Goal: Task Accomplishment & Management: Complete application form

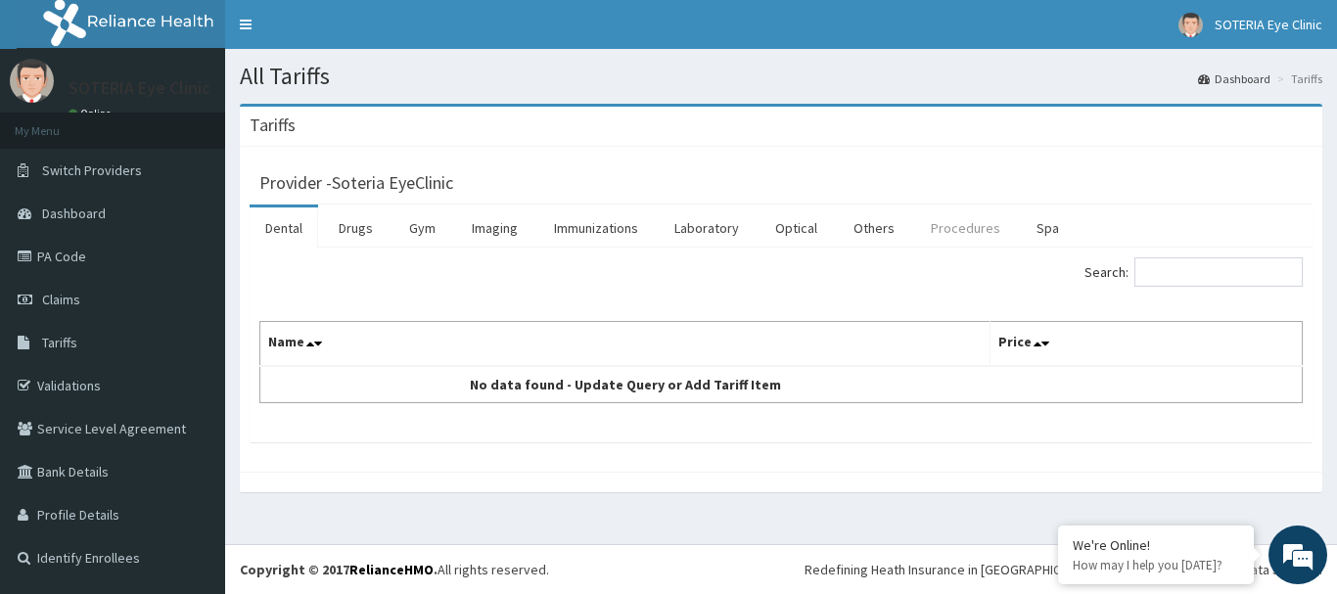
click at [955, 220] on link "Procedures" at bounding box center [965, 227] width 101 height 41
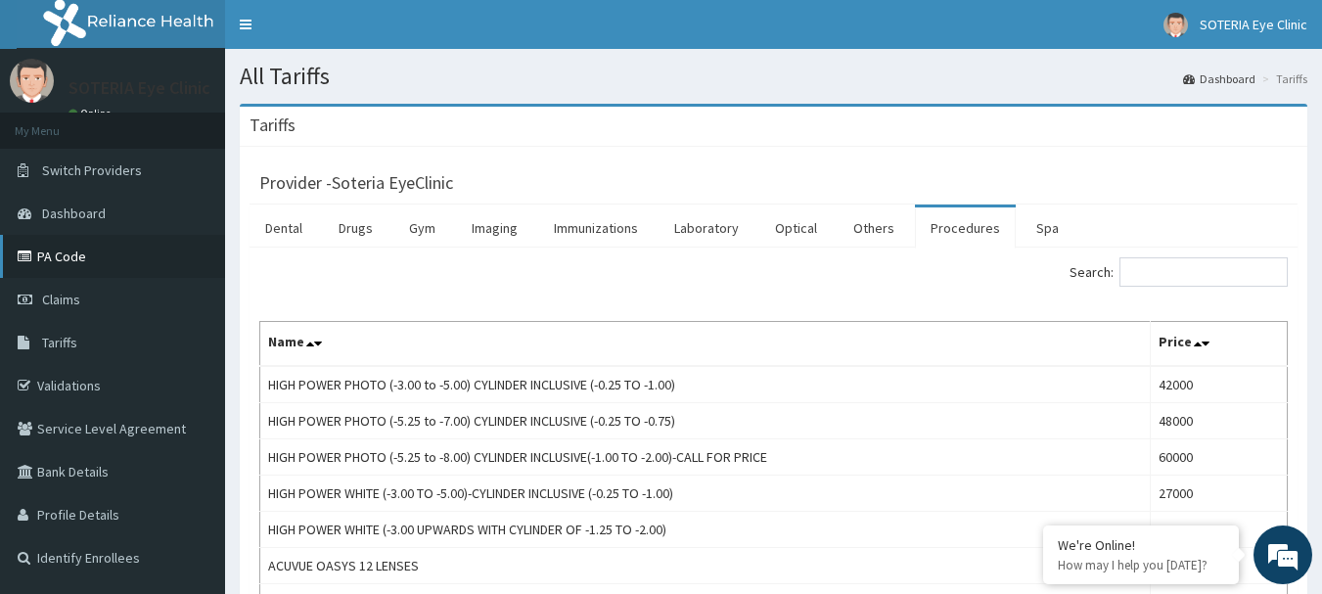
click at [57, 252] on link "PA Code" at bounding box center [112, 256] width 225 height 43
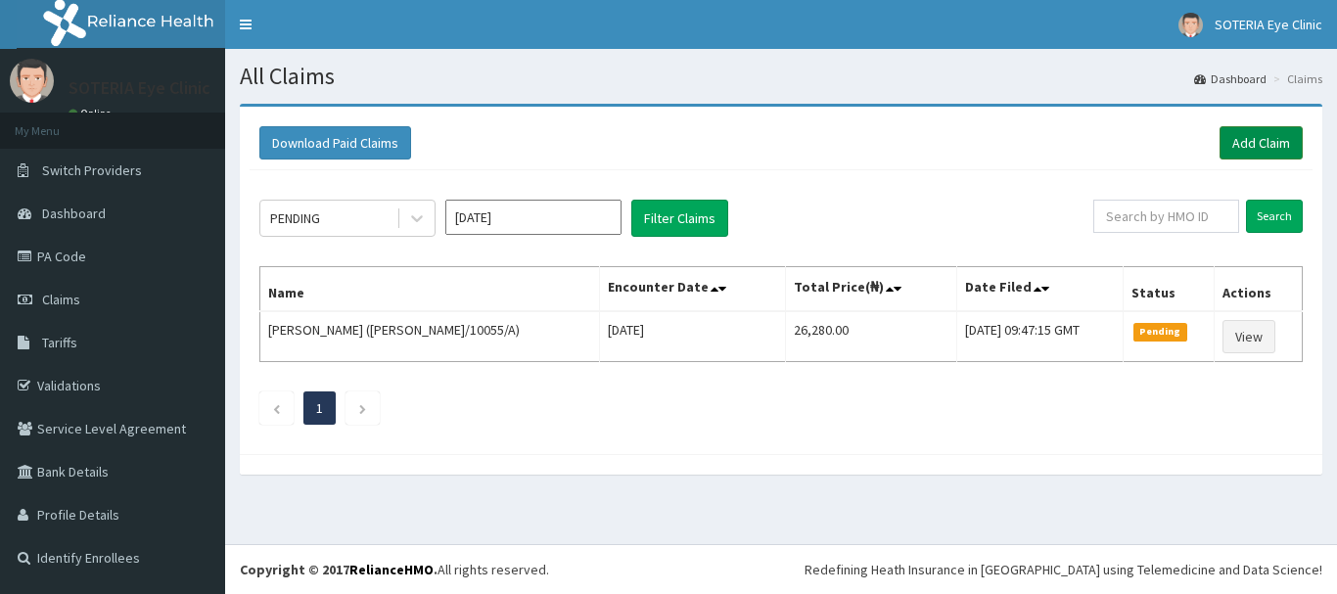
click at [1246, 140] on link "Add Claim" at bounding box center [1260, 142] width 83 height 33
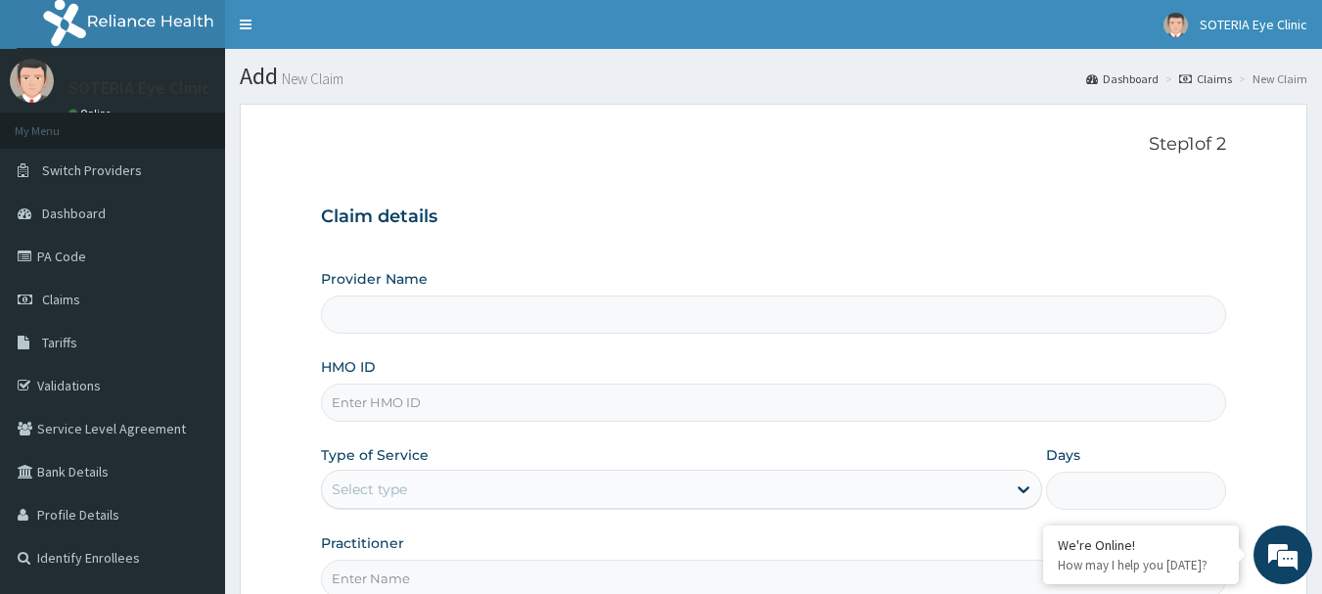
click at [418, 316] on input "Provider Name" at bounding box center [774, 314] width 906 height 38
type input "Soteria EyeClinic"
click at [374, 400] on input "HMO ID" at bounding box center [774, 403] width 906 height 38
type input "NLM/10010/C"
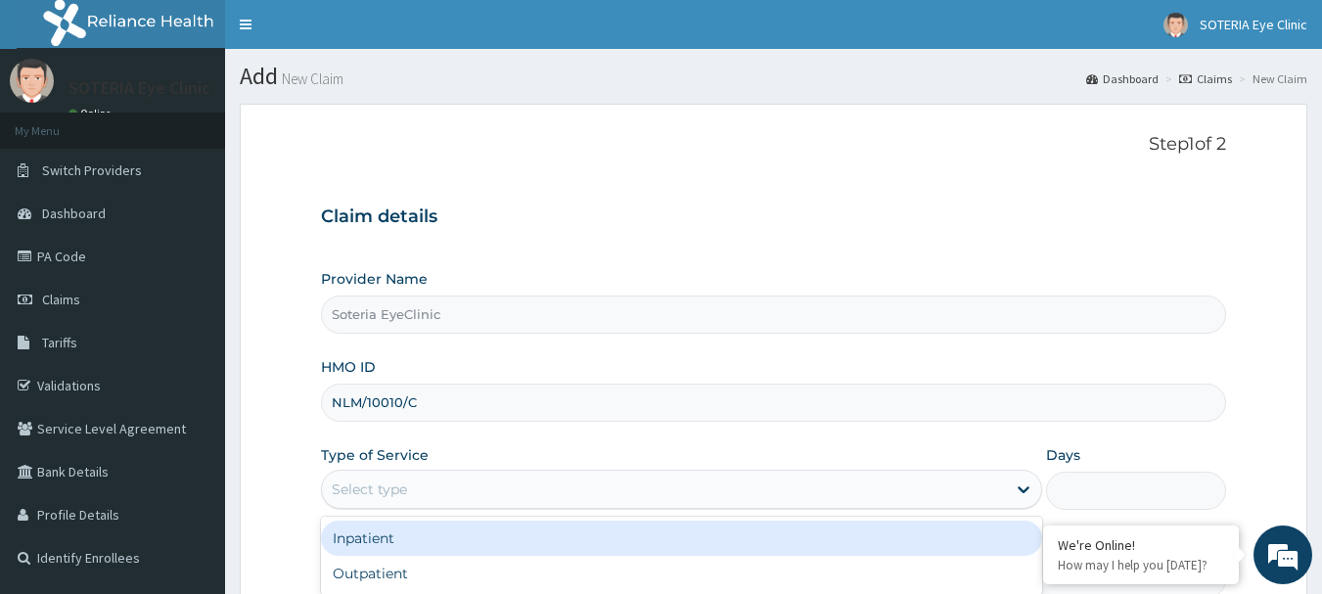
click at [466, 487] on div "Select type" at bounding box center [664, 489] width 684 height 31
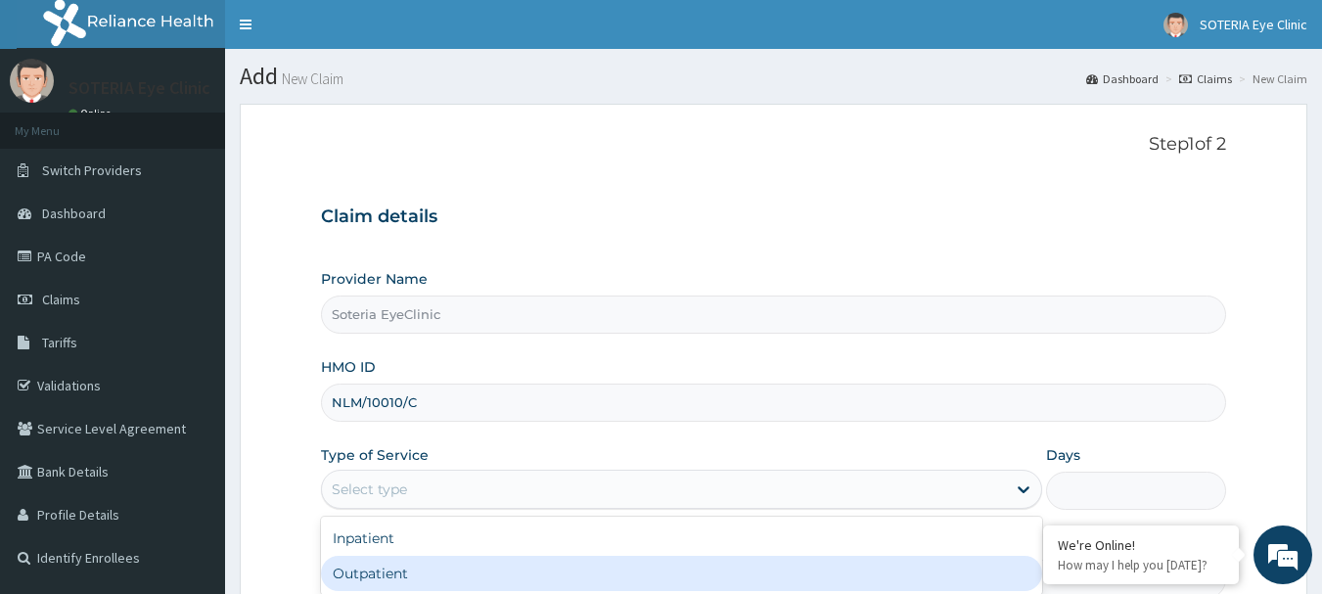
click at [415, 579] on div "Outpatient" at bounding box center [681, 573] width 721 height 35
type input "1"
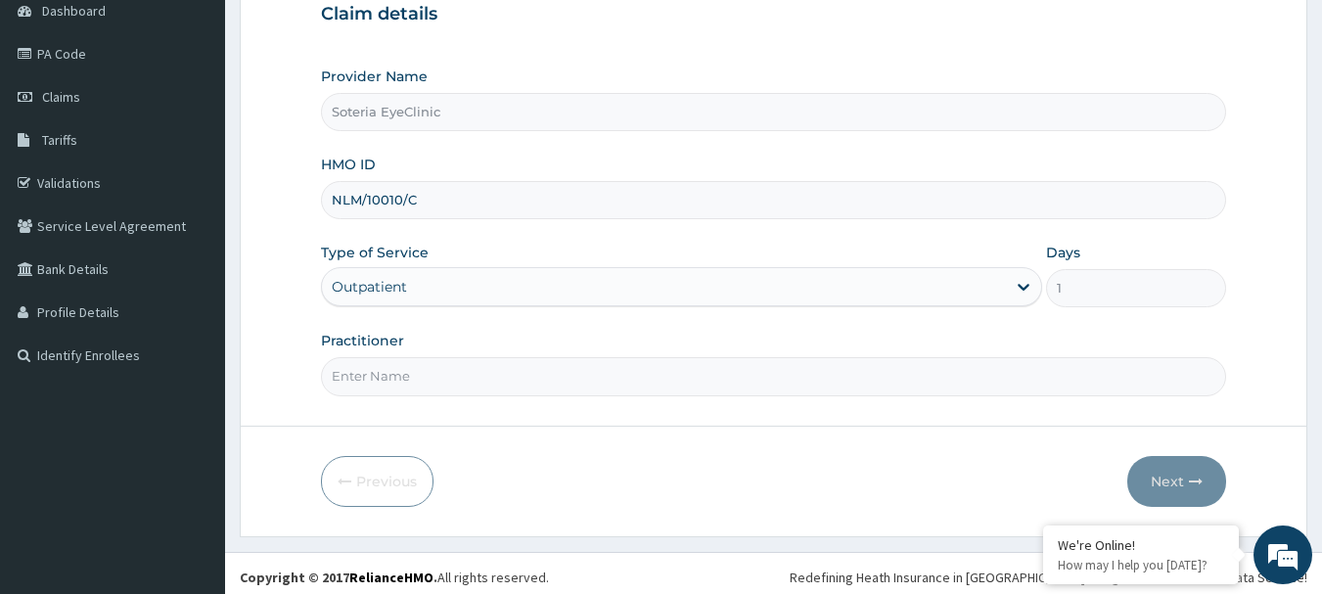
scroll to position [210, 0]
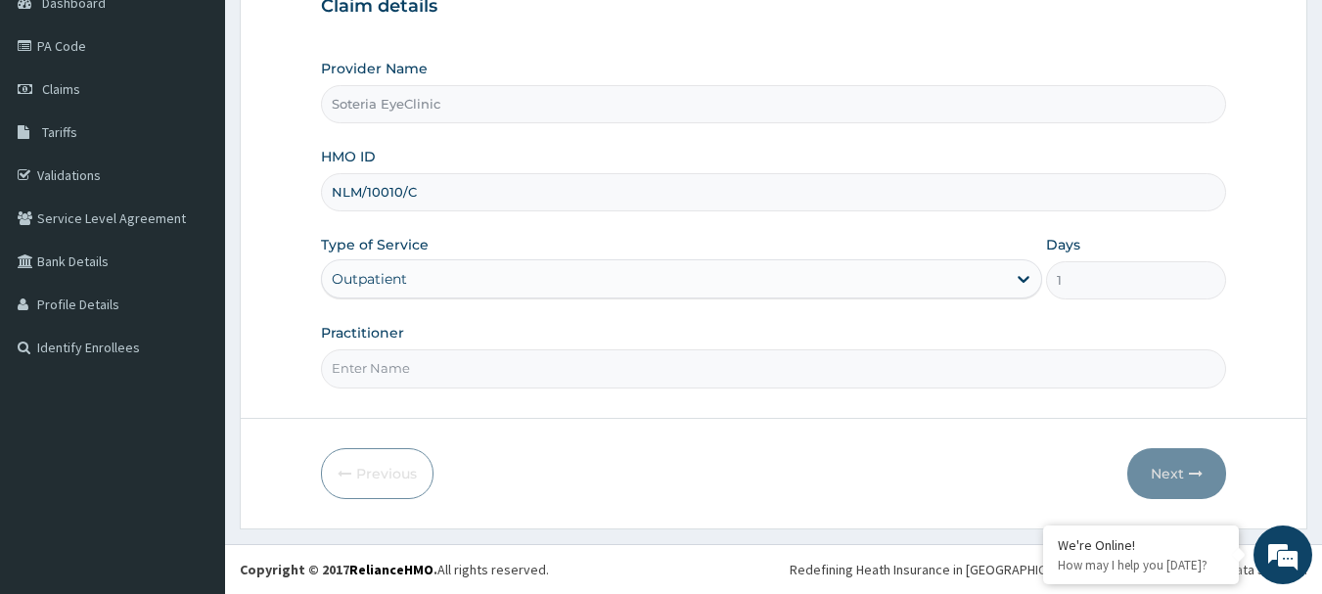
click at [419, 375] on input "Practitioner" at bounding box center [774, 368] width 906 height 38
type input "DR MAC ASORE"
click at [1167, 470] on button "Next" at bounding box center [1176, 473] width 99 height 51
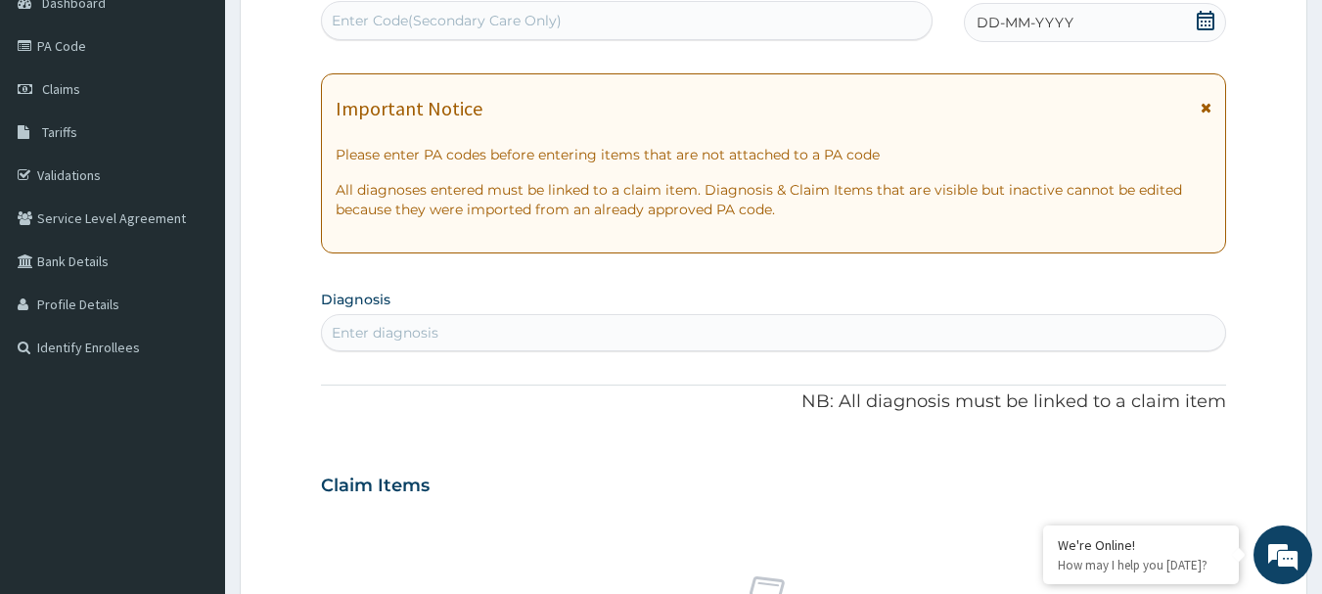
drag, startPoint x: 496, startPoint y: 13, endPoint x: 371, endPoint y: 24, distance: 125.8
click at [371, 24] on div "Enter Code(Secondary Care Only)" at bounding box center [447, 21] width 230 height 20
click at [369, 23] on div "Enter Code(Secondary Care Only)" at bounding box center [447, 21] width 230 height 20
drag, startPoint x: 368, startPoint y: 23, endPoint x: 831, endPoint y: 24, distance: 462.8
click at [831, 24] on div "Enter Code(Secondary Care Only)" at bounding box center [627, 20] width 611 height 31
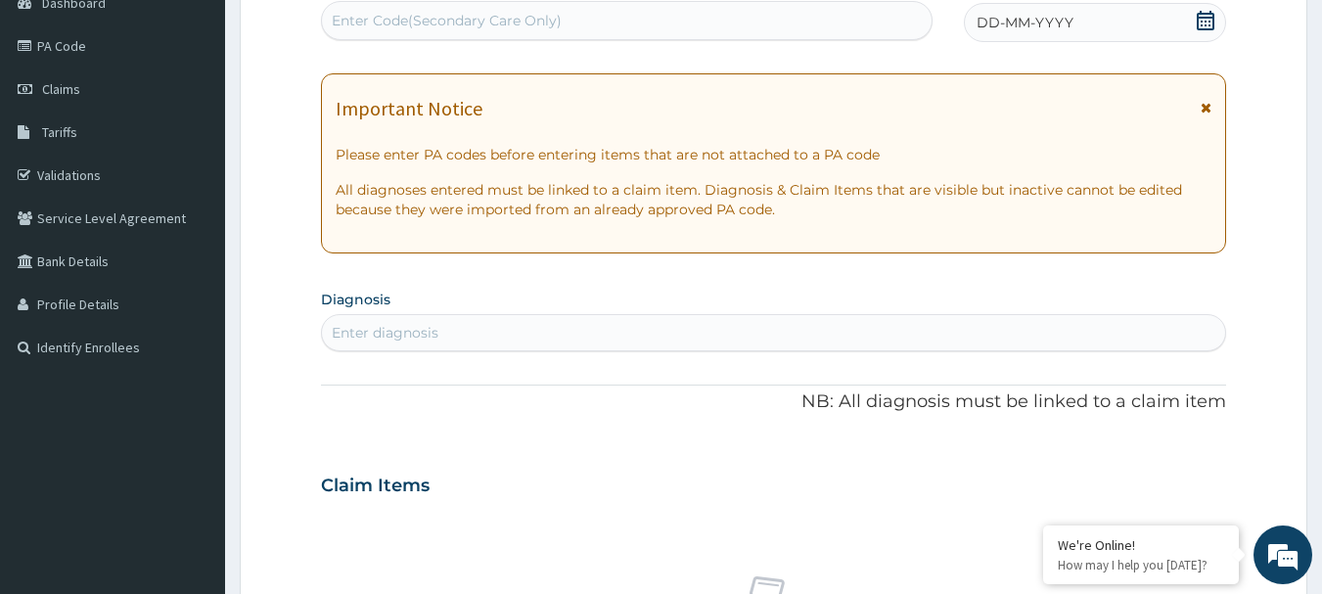
click at [831, 23] on div "Enter Code(Secondary Care Only)" at bounding box center [627, 20] width 611 height 31
type input "PA/39DC55"
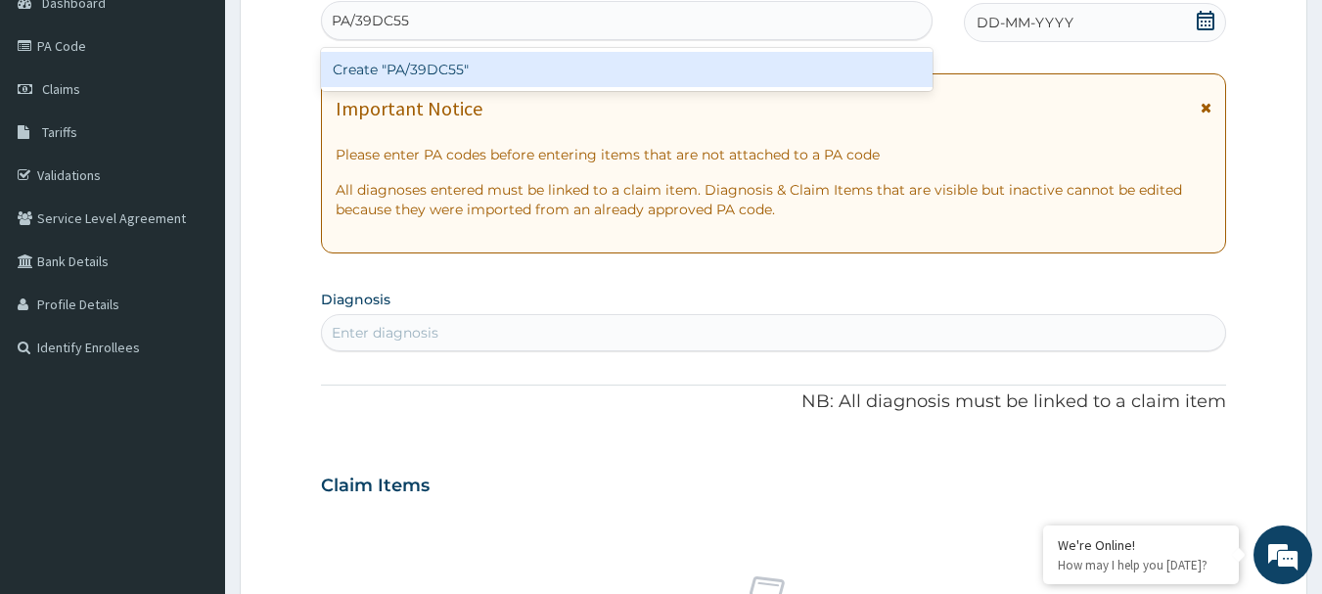
click at [430, 74] on div "Create "PA/39DC55"" at bounding box center [627, 69] width 612 height 35
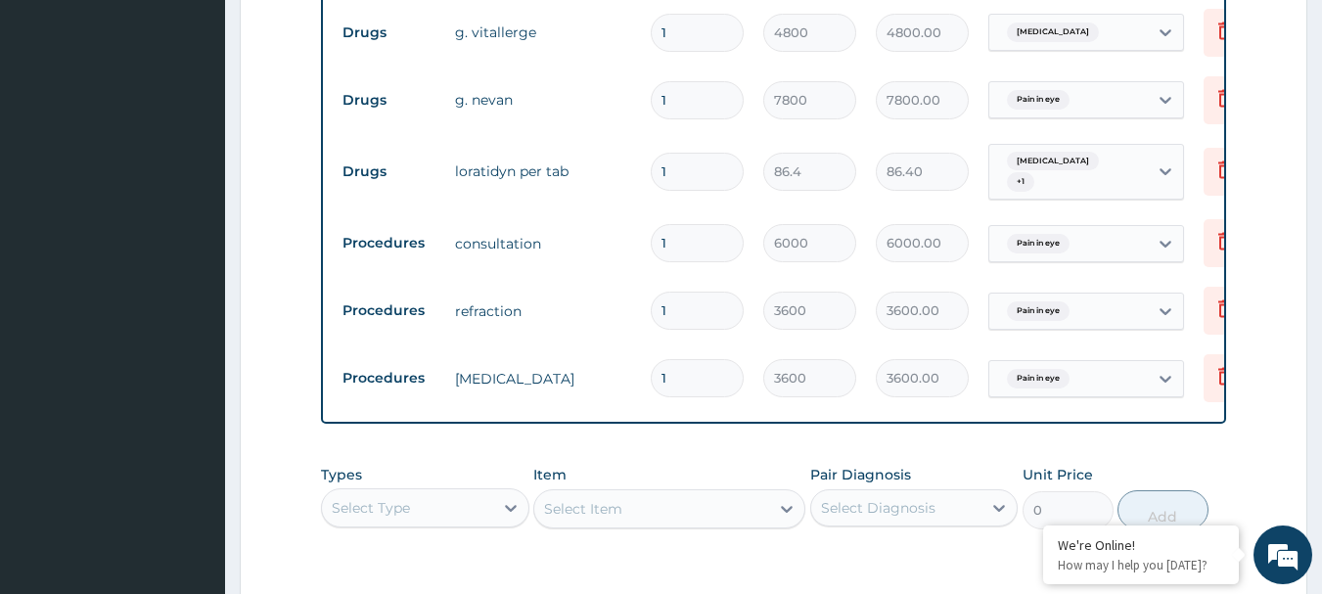
scroll to position [783, 0]
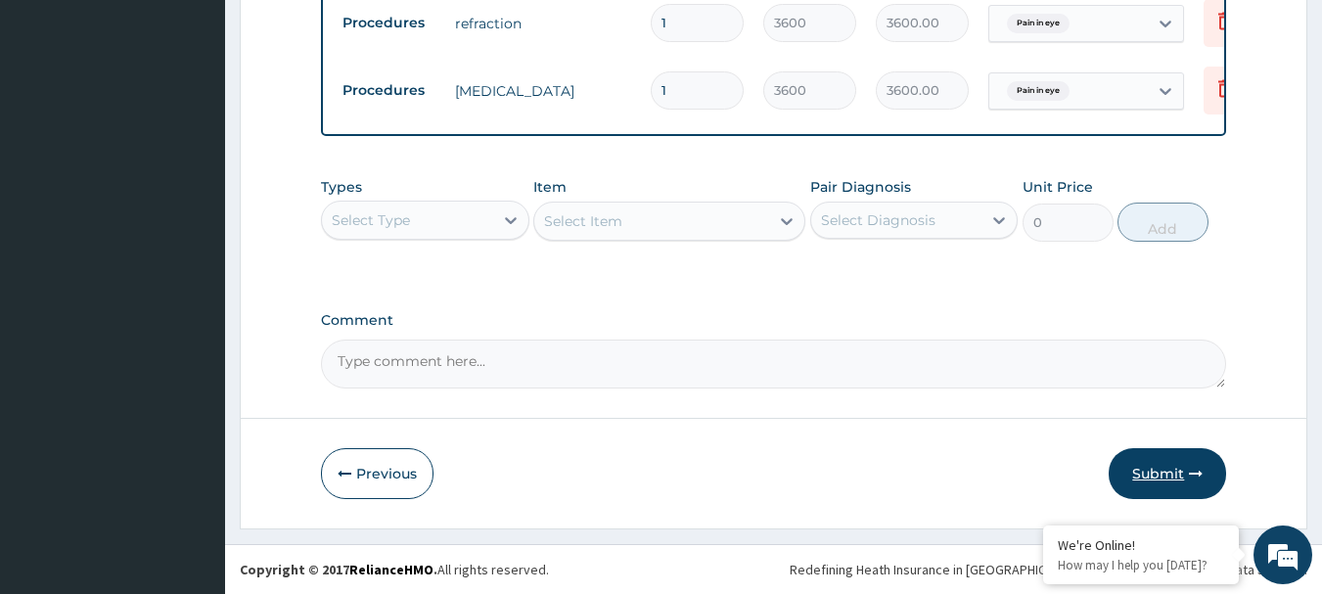
click at [1173, 477] on button "Submit" at bounding box center [1167, 473] width 117 height 51
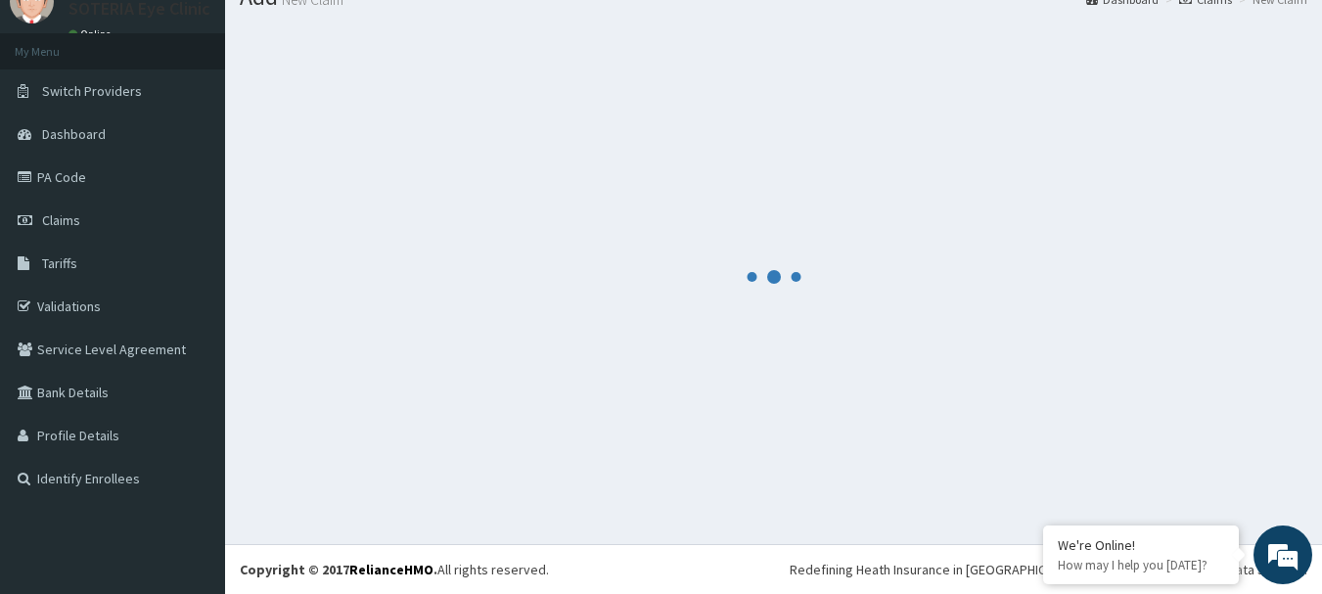
scroll to position [1084, 0]
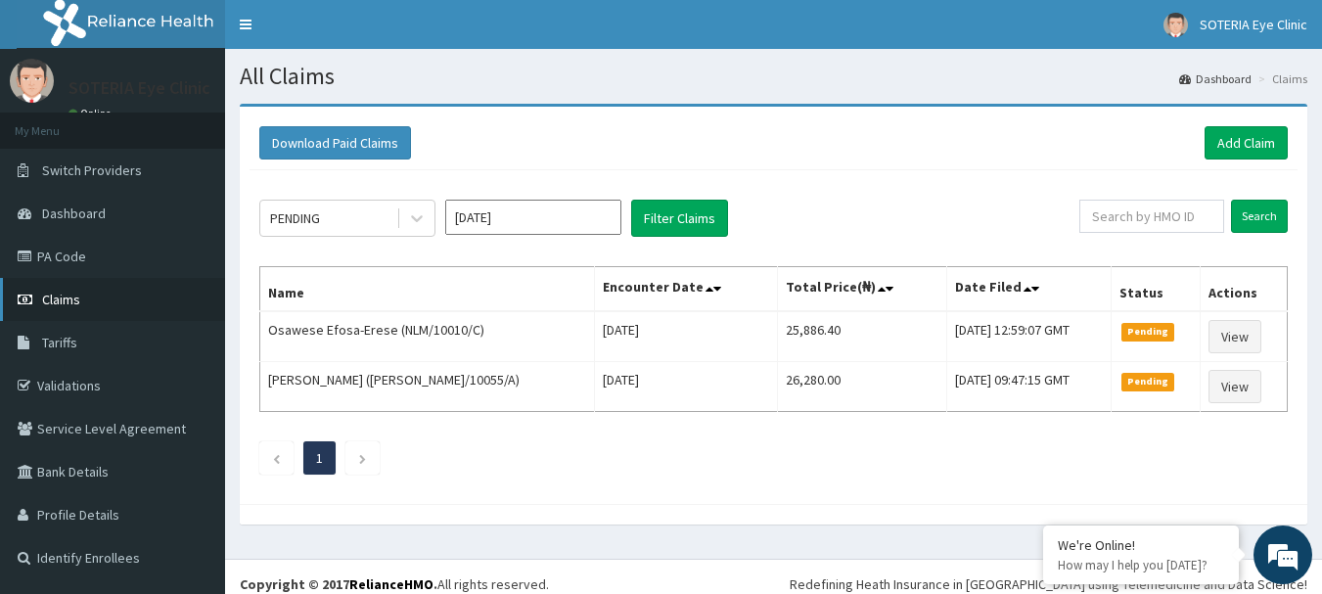
drag, startPoint x: 66, startPoint y: 301, endPoint x: 141, endPoint y: 305, distance: 75.4
click at [67, 302] on span "Claims" at bounding box center [61, 300] width 38 height 18
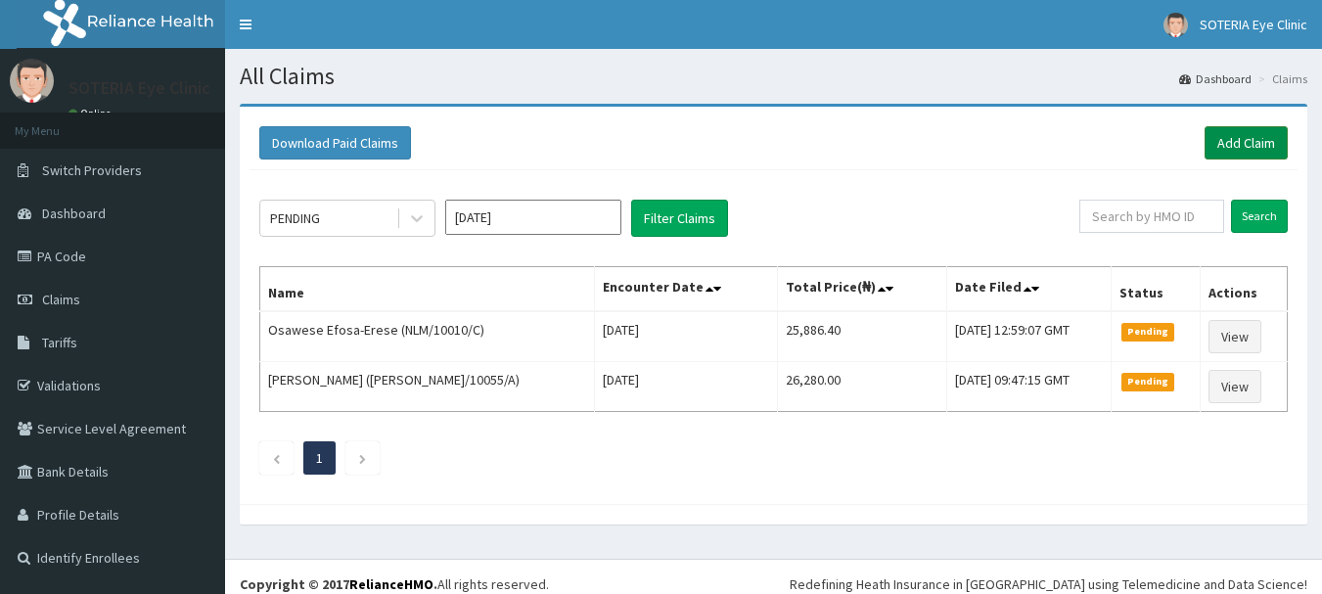
click at [1236, 145] on link "Add Claim" at bounding box center [1245, 142] width 83 height 33
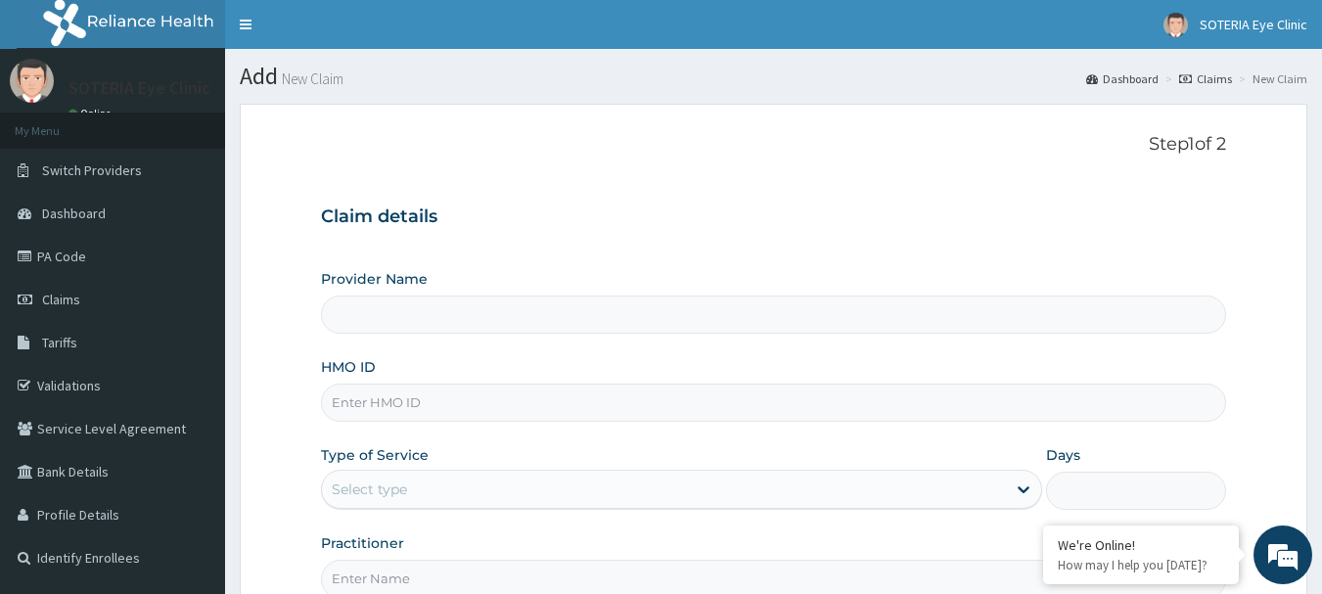
click at [412, 314] on input "Provider Name" at bounding box center [774, 314] width 906 height 38
type input "Soteria EyeClinic"
click at [402, 395] on input "HMO ID" at bounding box center [774, 403] width 906 height 38
type input "NLM/10010/D"
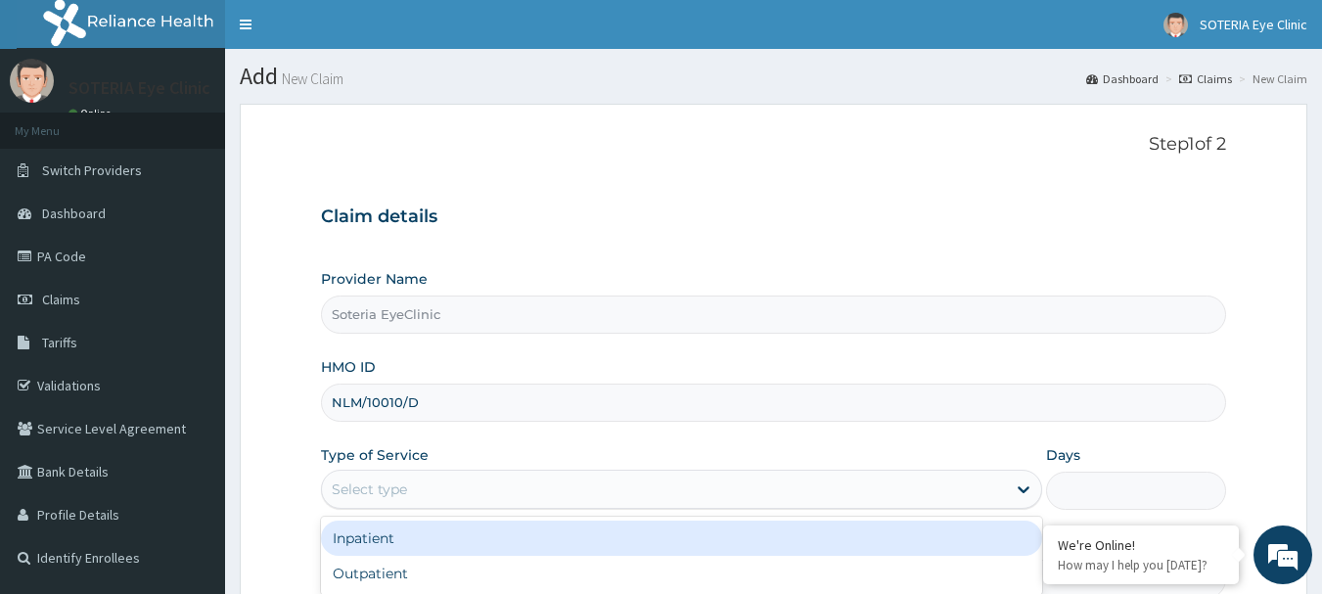
click at [422, 488] on div "Select type" at bounding box center [664, 489] width 684 height 31
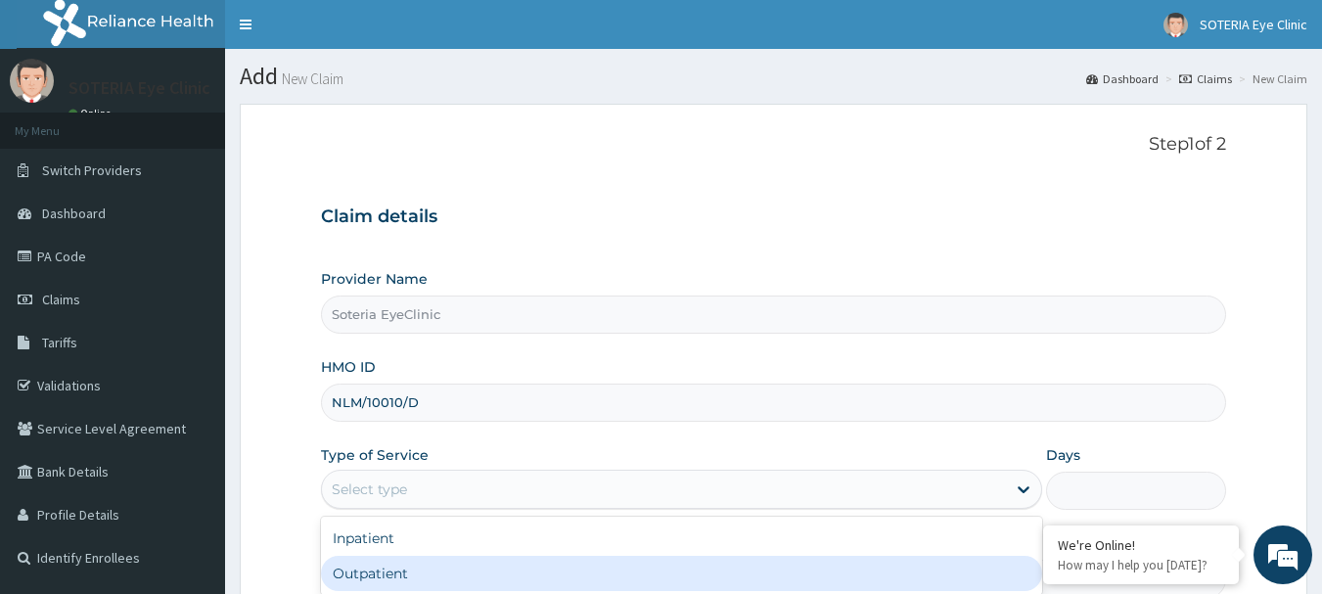
click at [405, 573] on div "Outpatient" at bounding box center [681, 573] width 721 height 35
type input "1"
click at [406, 573] on input "Practitioner" at bounding box center [774, 579] width 906 height 38
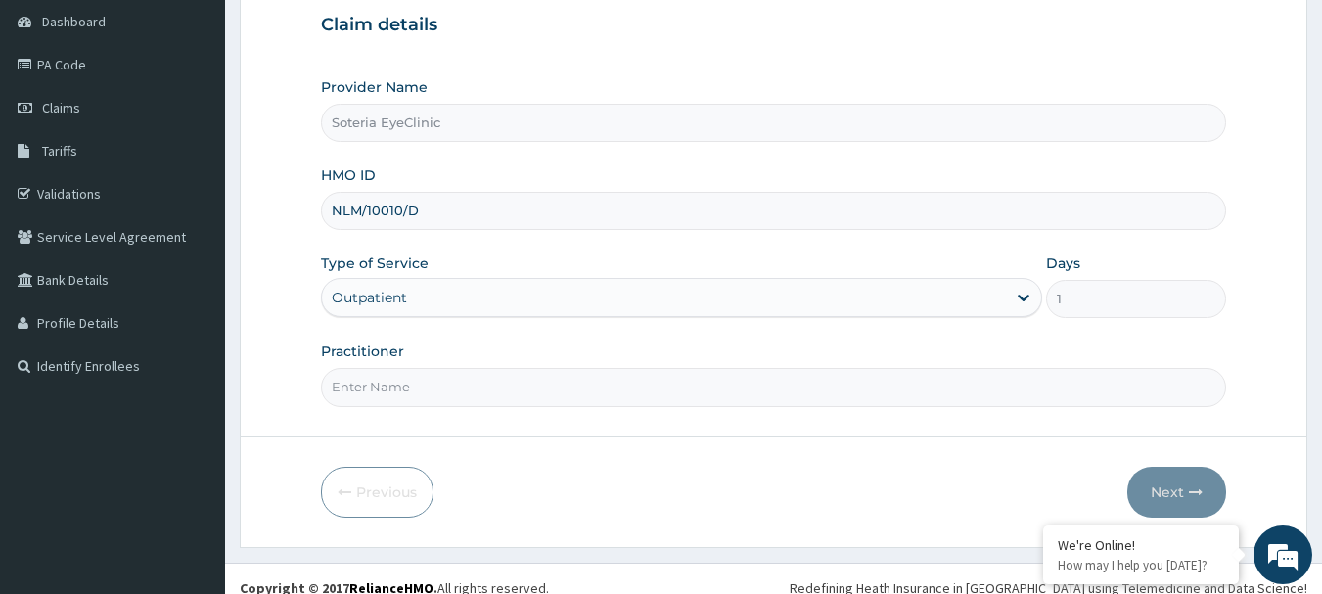
scroll to position [196, 0]
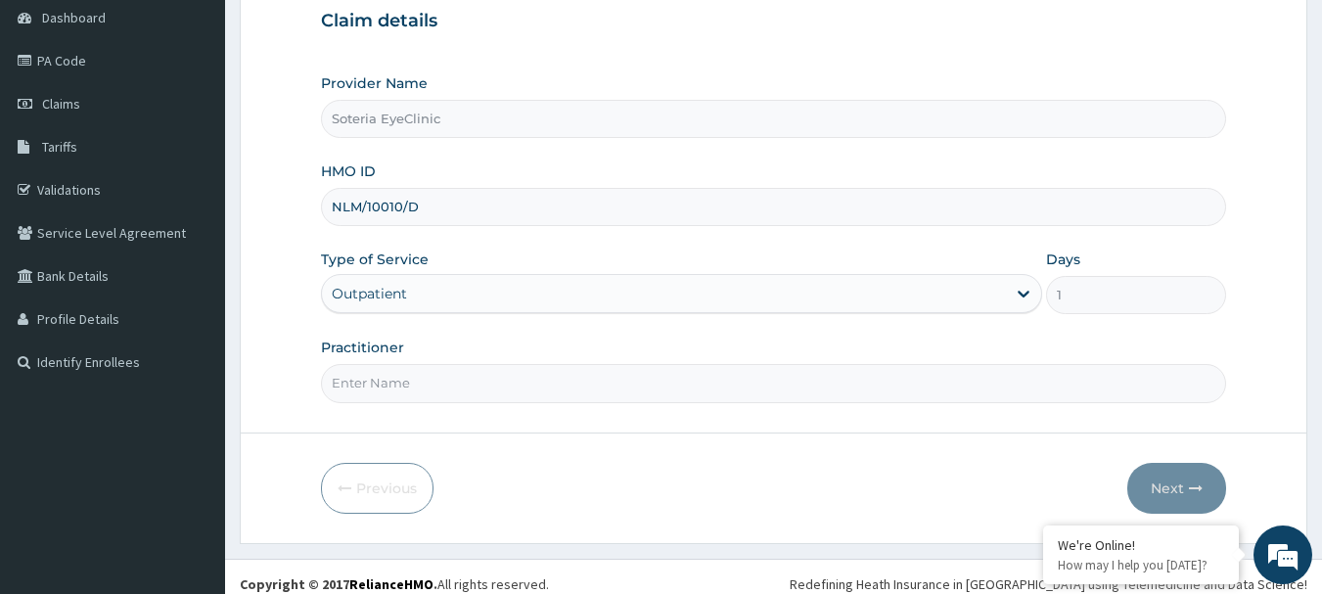
click at [415, 385] on input "Practitioner" at bounding box center [774, 383] width 906 height 38
type input "DR MAC ASORE"
click at [1172, 480] on button "Next" at bounding box center [1176, 488] width 99 height 51
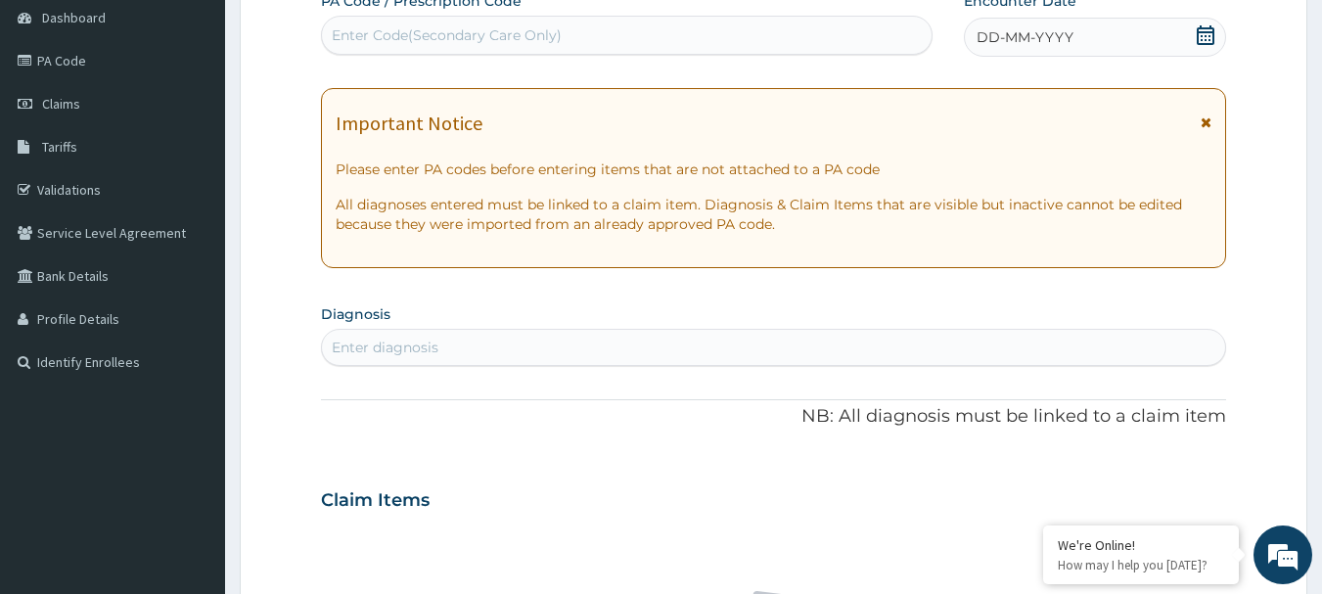
click at [459, 37] on div "Enter Code(Secondary Care Only)" at bounding box center [447, 35] width 230 height 20
type input "PA/"
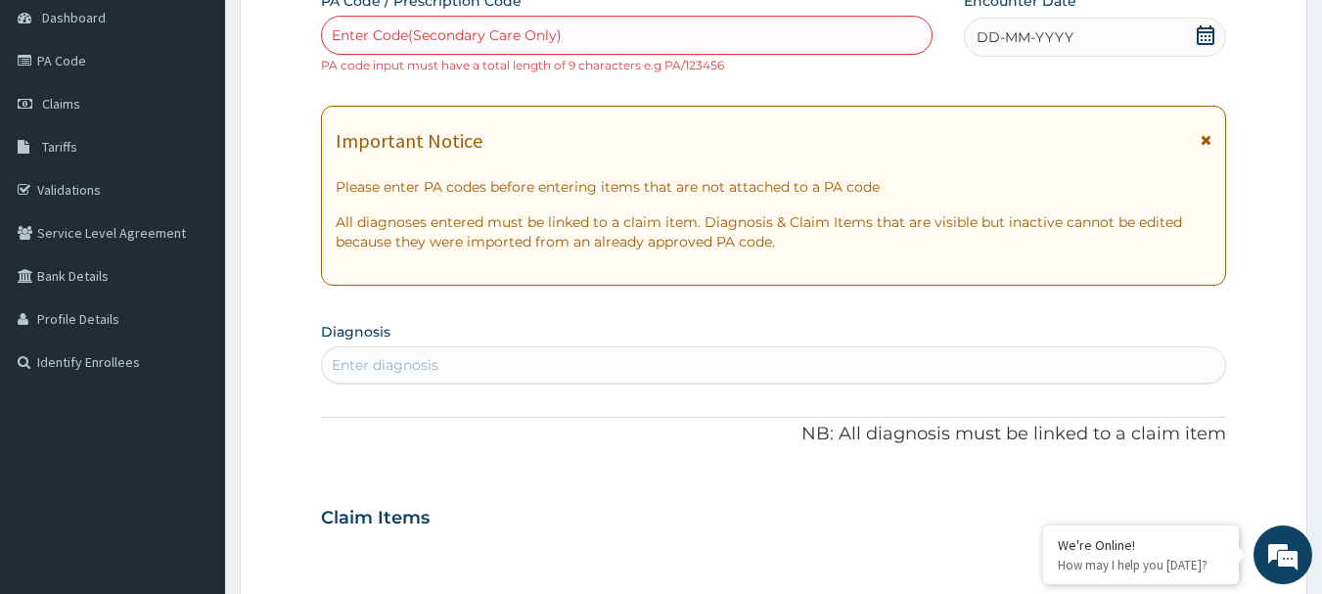
scroll to position [0, 0]
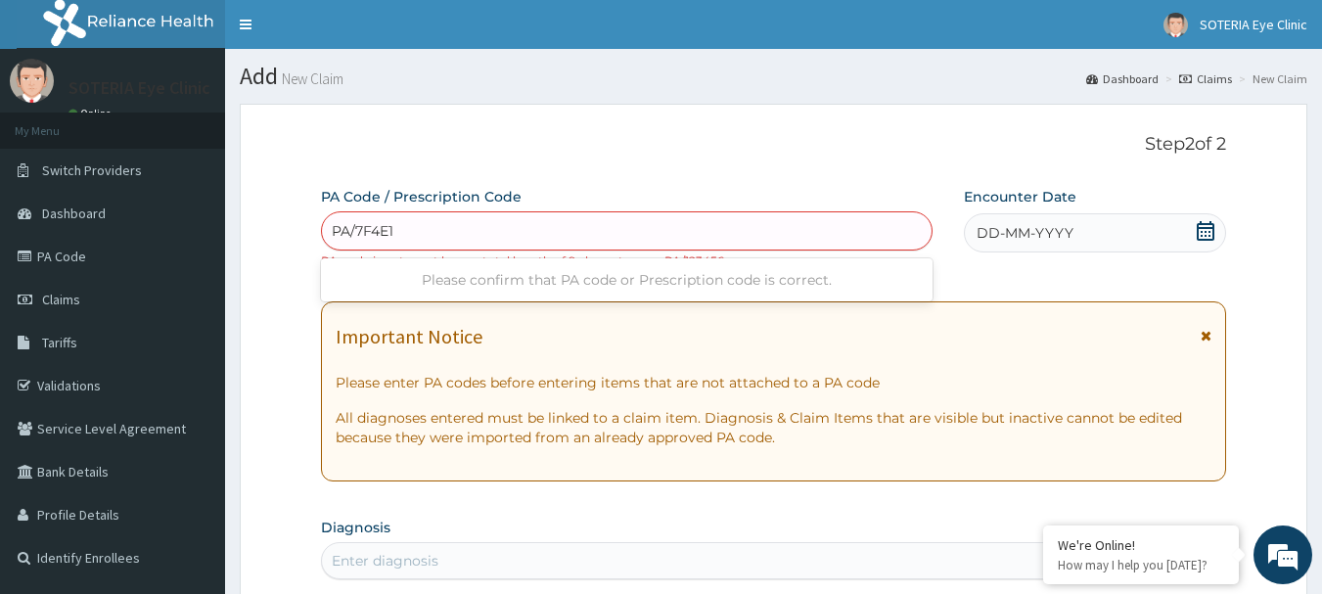
type input "PA/7F4E16"
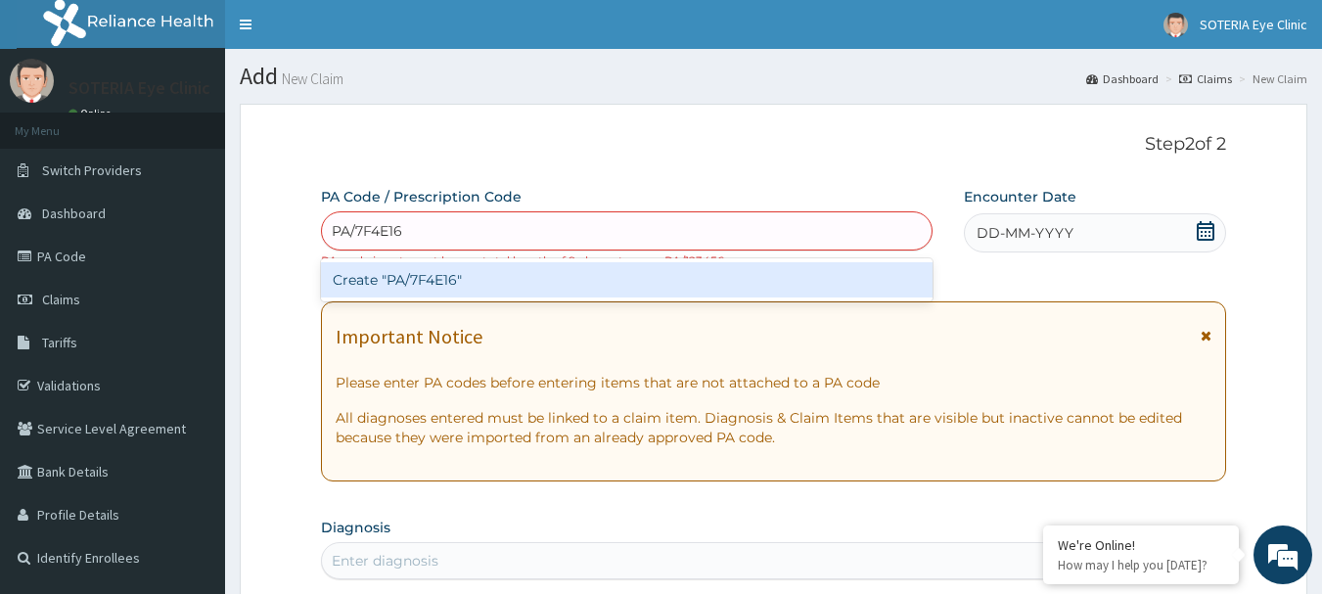
click at [573, 279] on div "Create "PA/7F4E16"" at bounding box center [627, 279] width 612 height 35
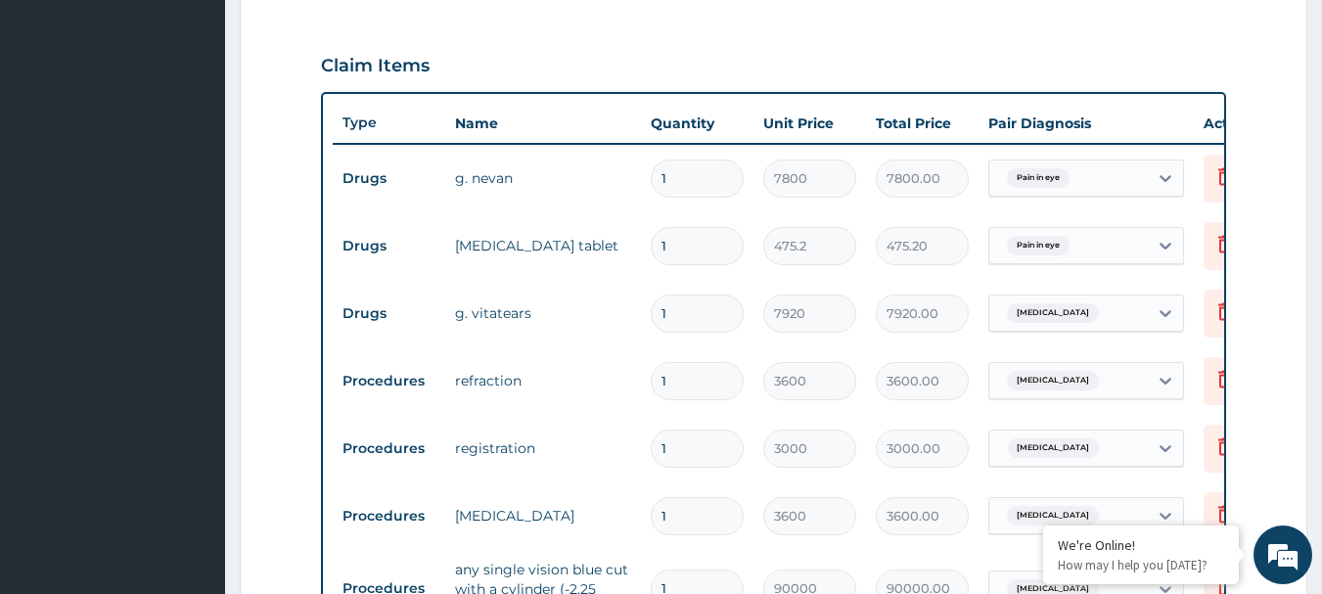
scroll to position [707, 0]
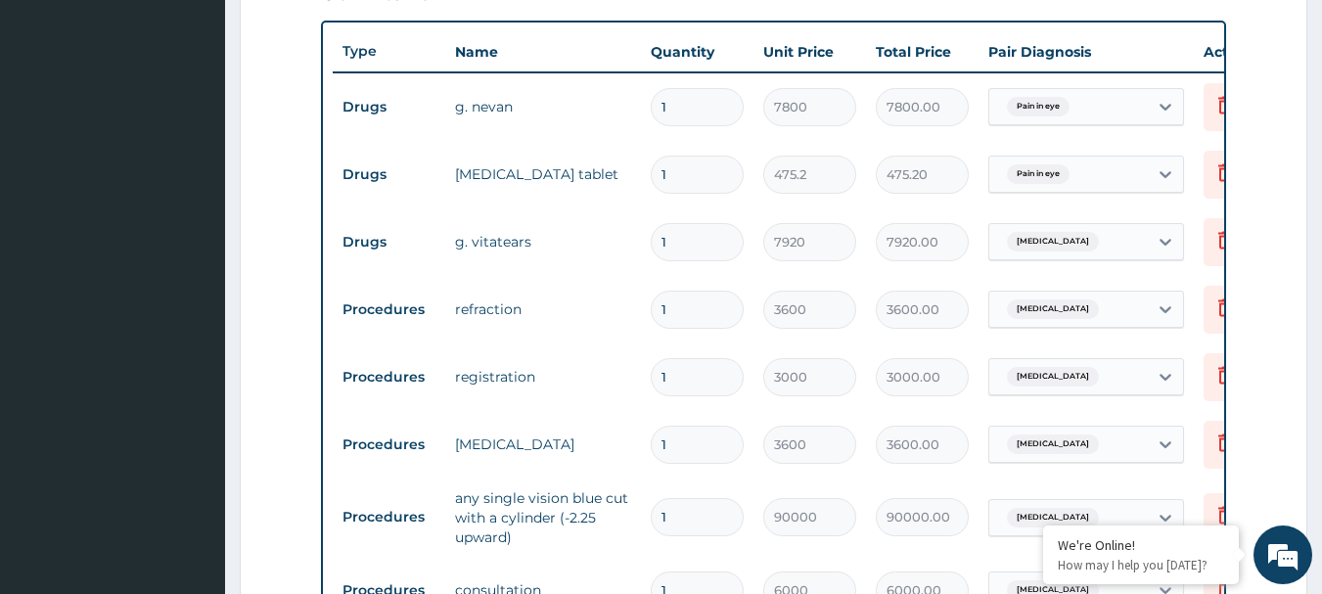
click at [628, 263] on tr "Drugs g. vitatears 1 7920 7920.00 Dry eyes Delete" at bounding box center [812, 242] width 959 height 68
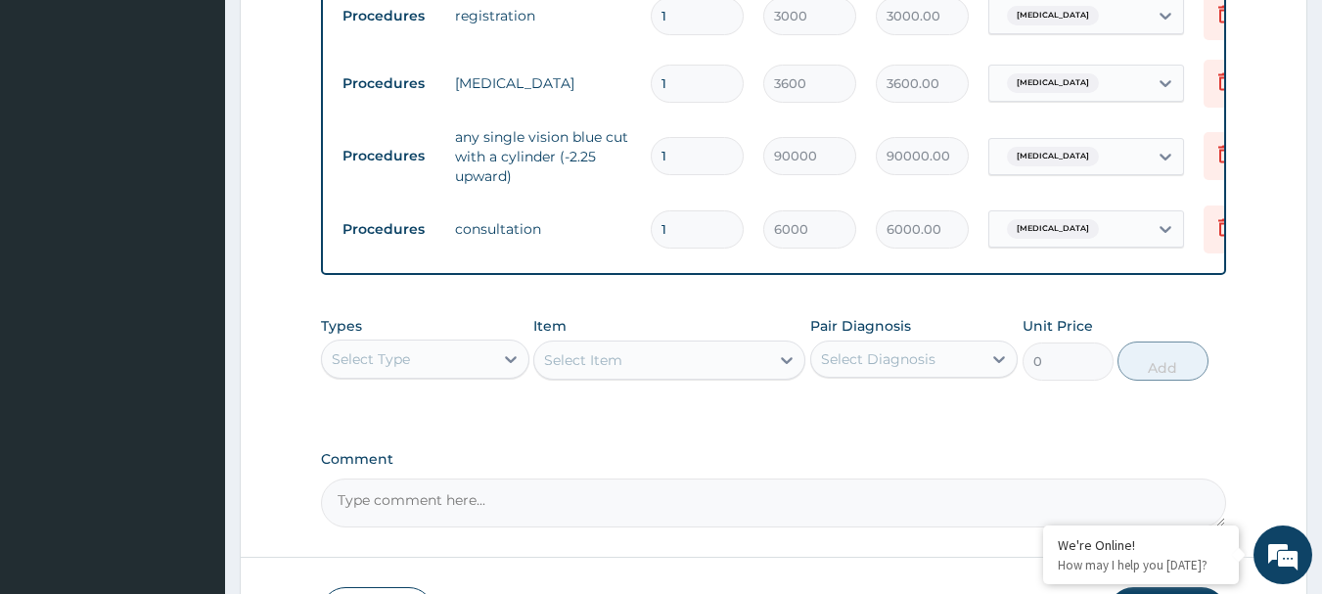
scroll to position [1026, 0]
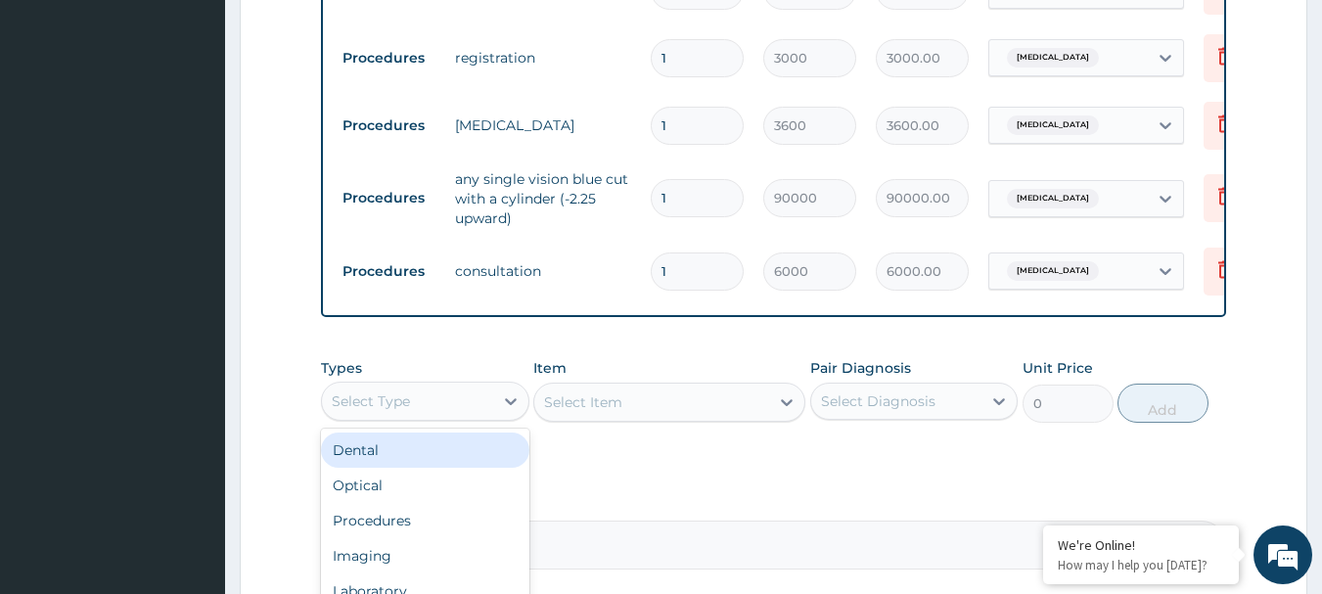
click at [429, 415] on div "Select Type" at bounding box center [407, 401] width 171 height 31
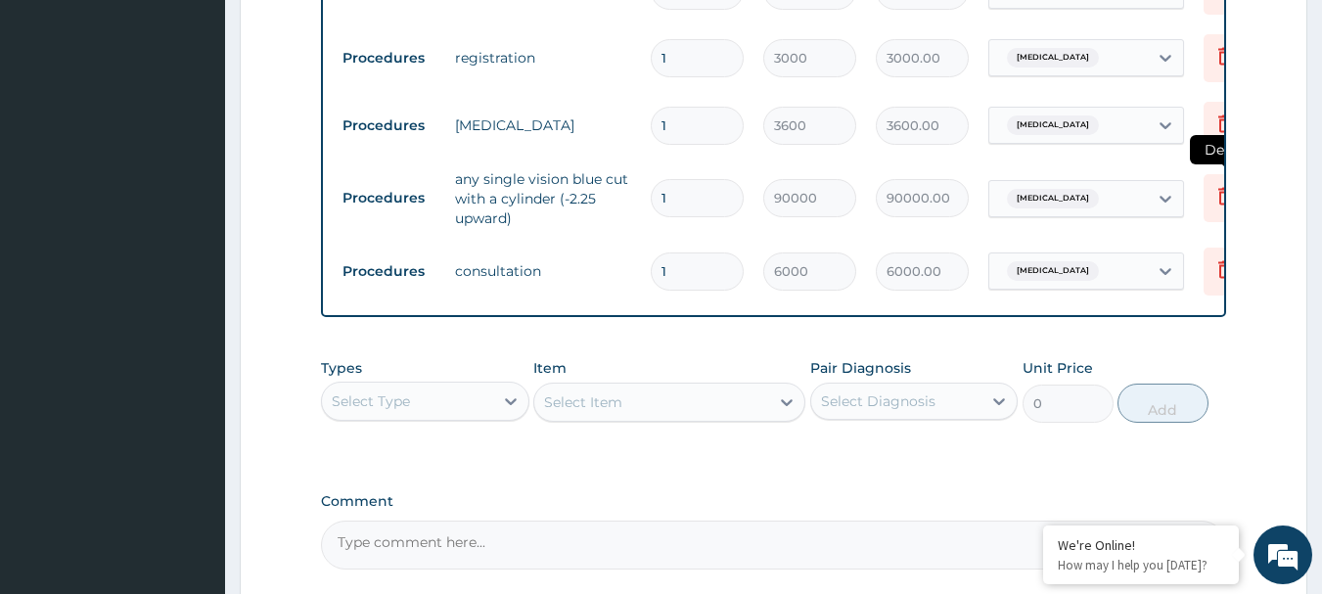
click at [1222, 200] on icon at bounding box center [1224, 195] width 23 height 23
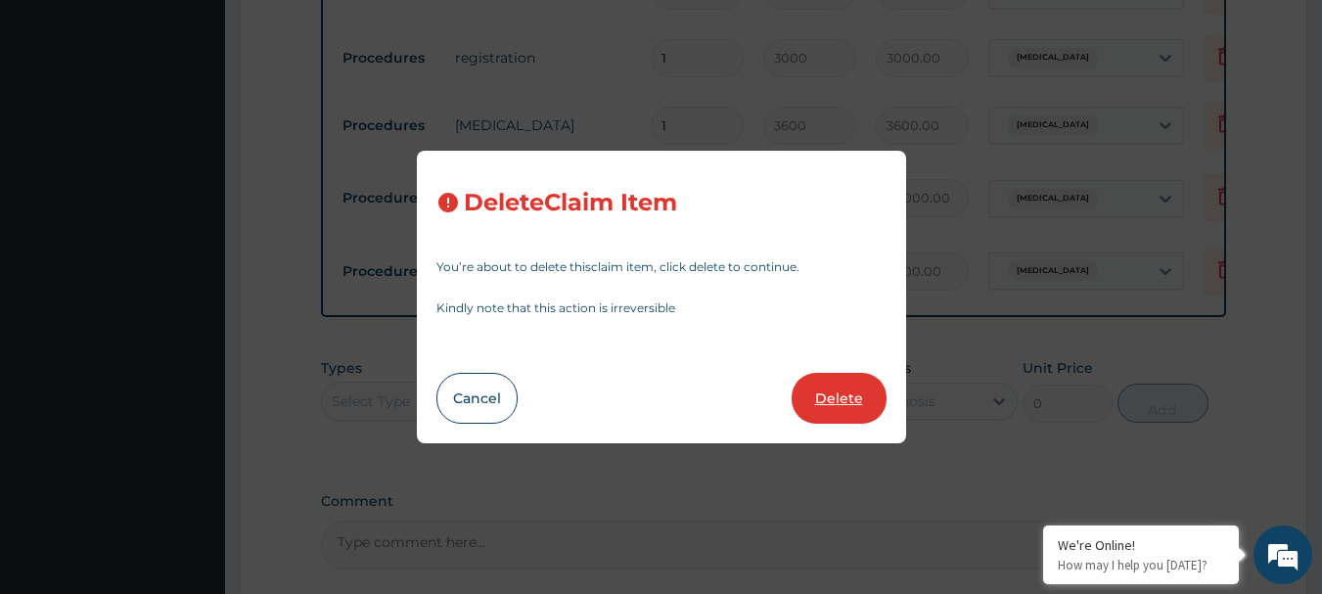
click at [836, 411] on button "Delete" at bounding box center [839, 398] width 95 height 51
type input "6000"
type input "6000.00"
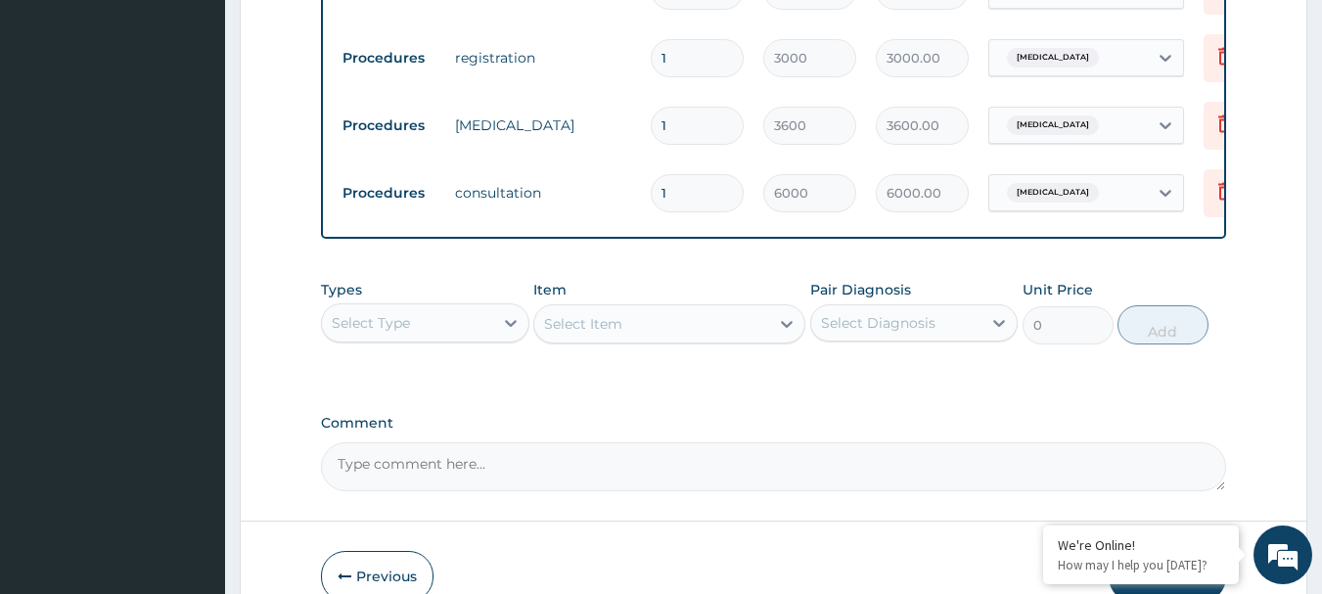
click at [450, 335] on div "Select Type" at bounding box center [407, 322] width 171 height 31
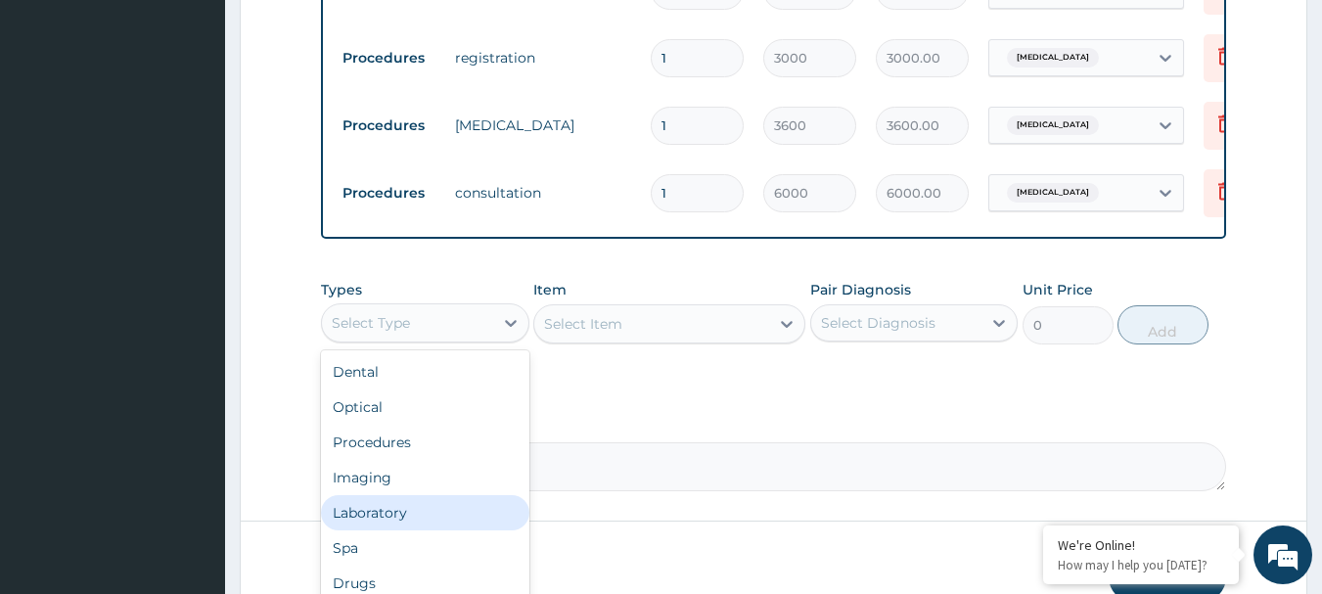
scroll to position [67, 0]
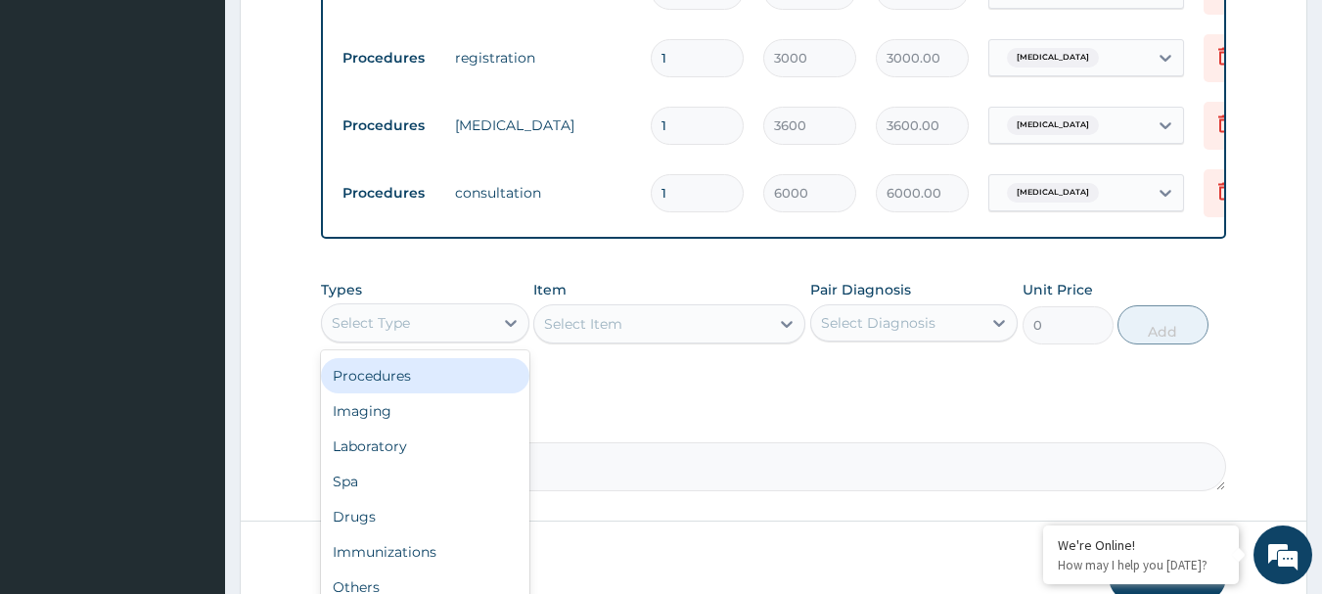
click at [406, 393] on div "Procedures" at bounding box center [425, 375] width 208 height 35
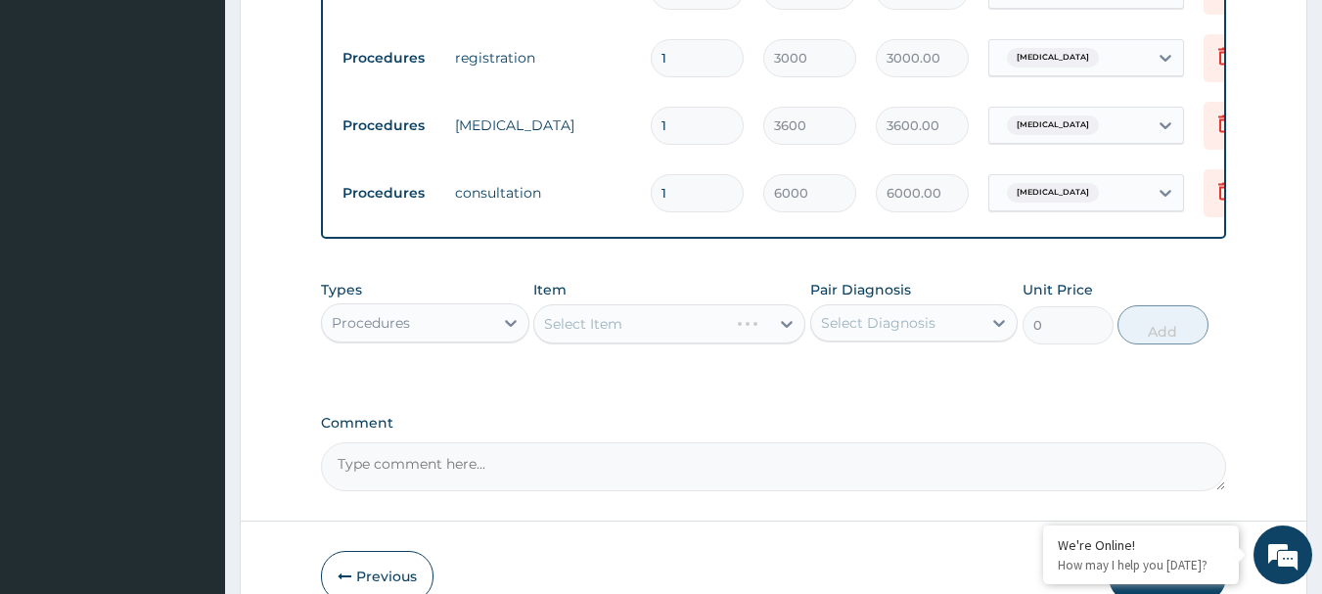
click at [596, 343] on div "Select Item" at bounding box center [669, 323] width 272 height 39
click at [612, 339] on div "Select Item" at bounding box center [669, 323] width 272 height 39
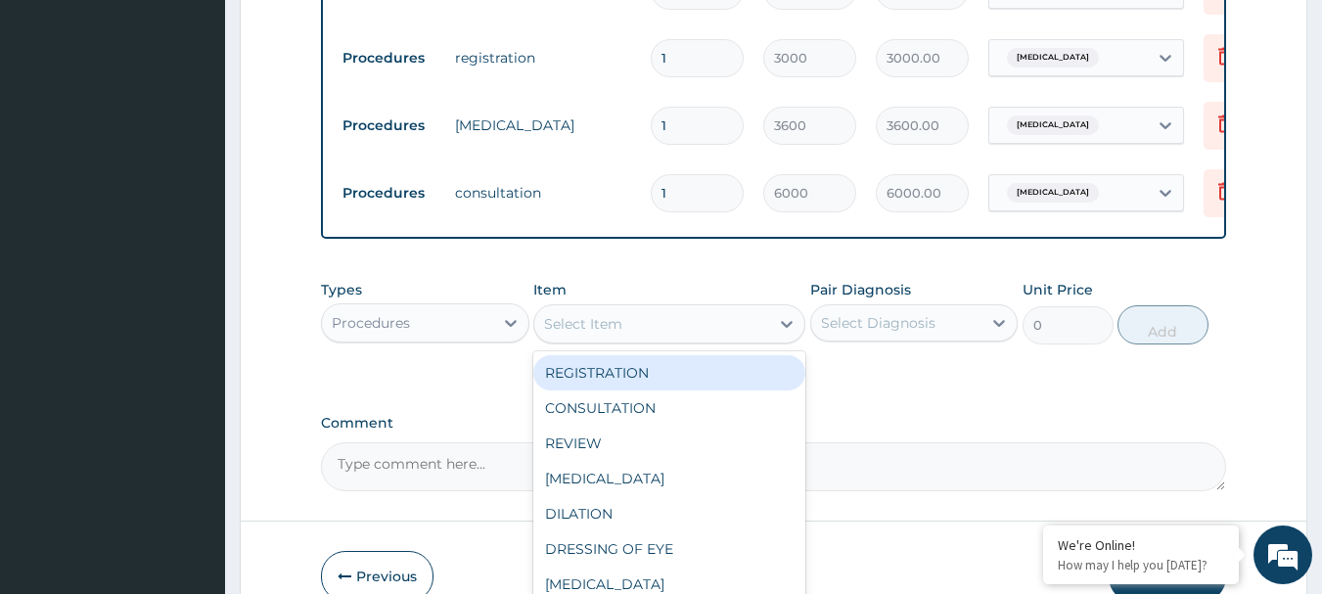
click at [616, 334] on div "Select Item" at bounding box center [583, 324] width 78 height 20
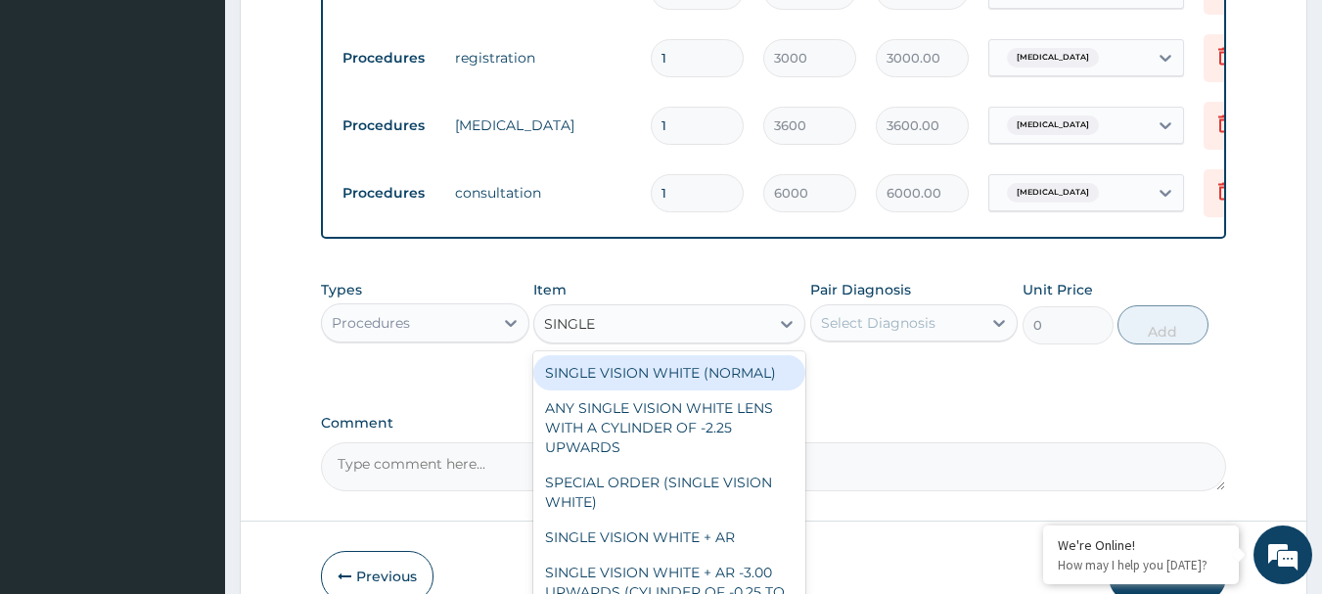
type input "SINGLE V"
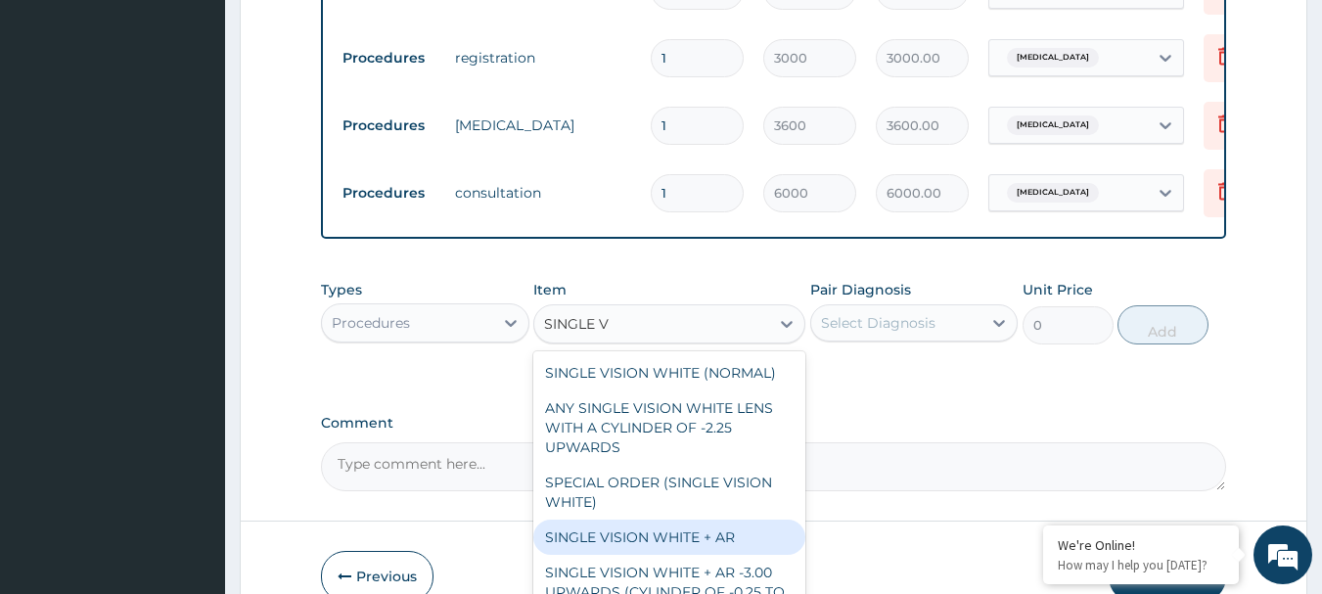
click at [732, 555] on div "SINGLE VISION WHITE + AR" at bounding box center [669, 537] width 272 height 35
type input "33750"
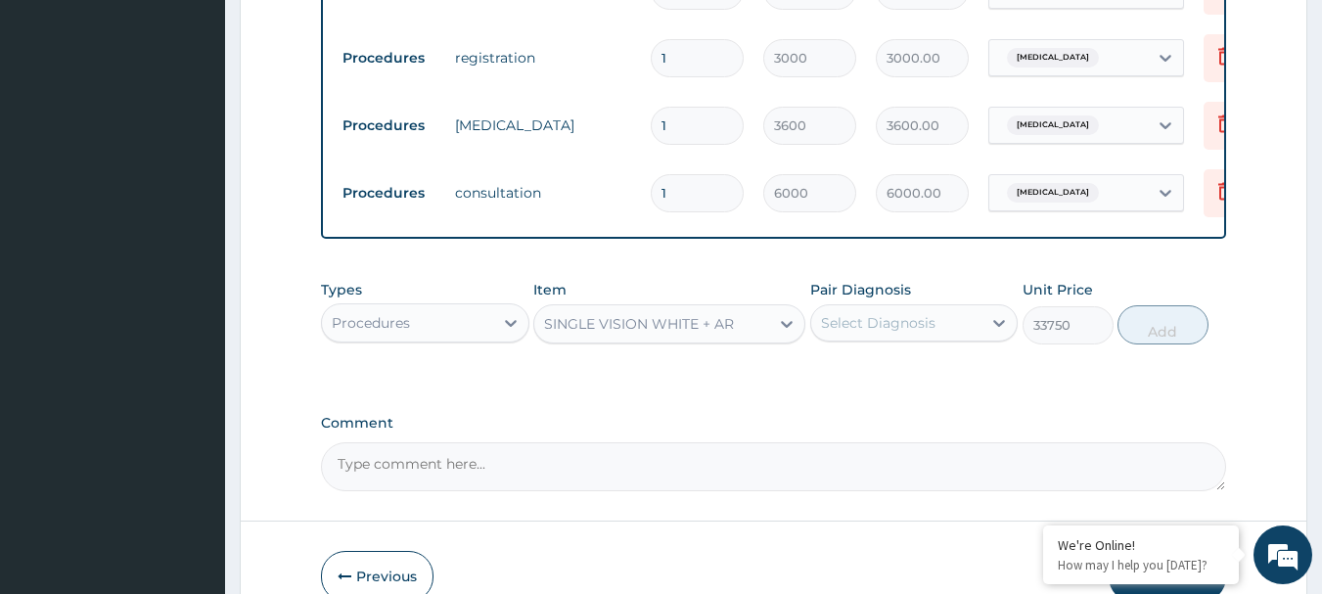
click at [943, 339] on div "Select Diagnosis" at bounding box center [896, 322] width 171 height 31
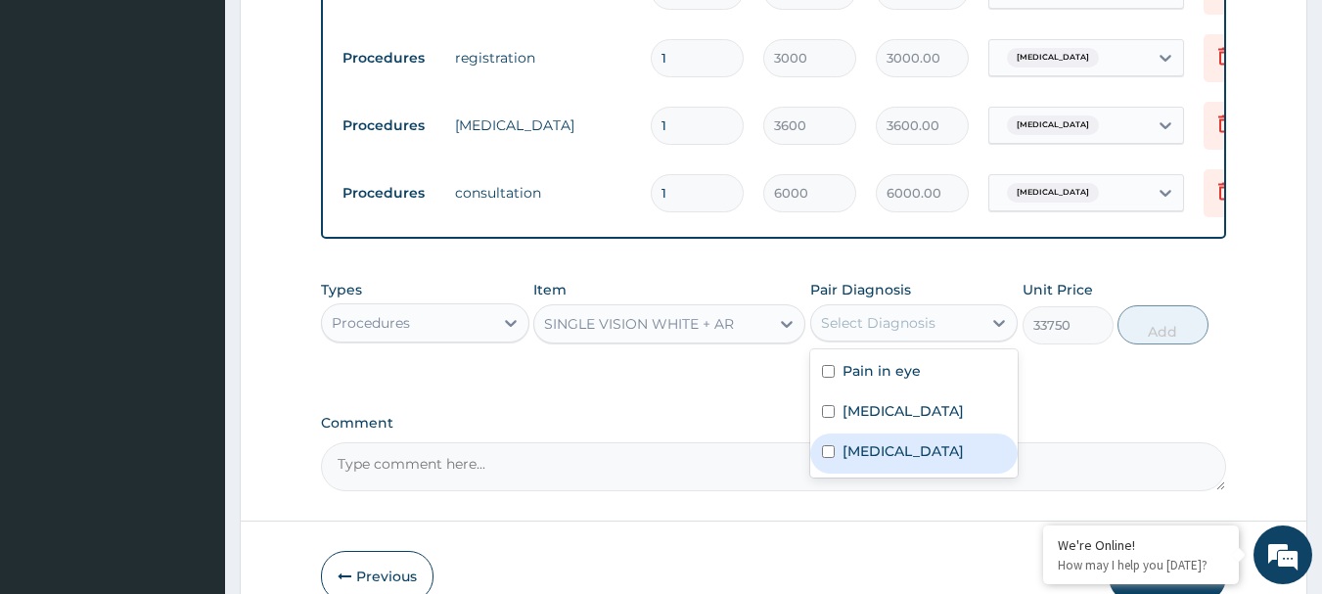
click at [881, 461] on label "Myopia" at bounding box center [902, 451] width 121 height 20
checkbox input "true"
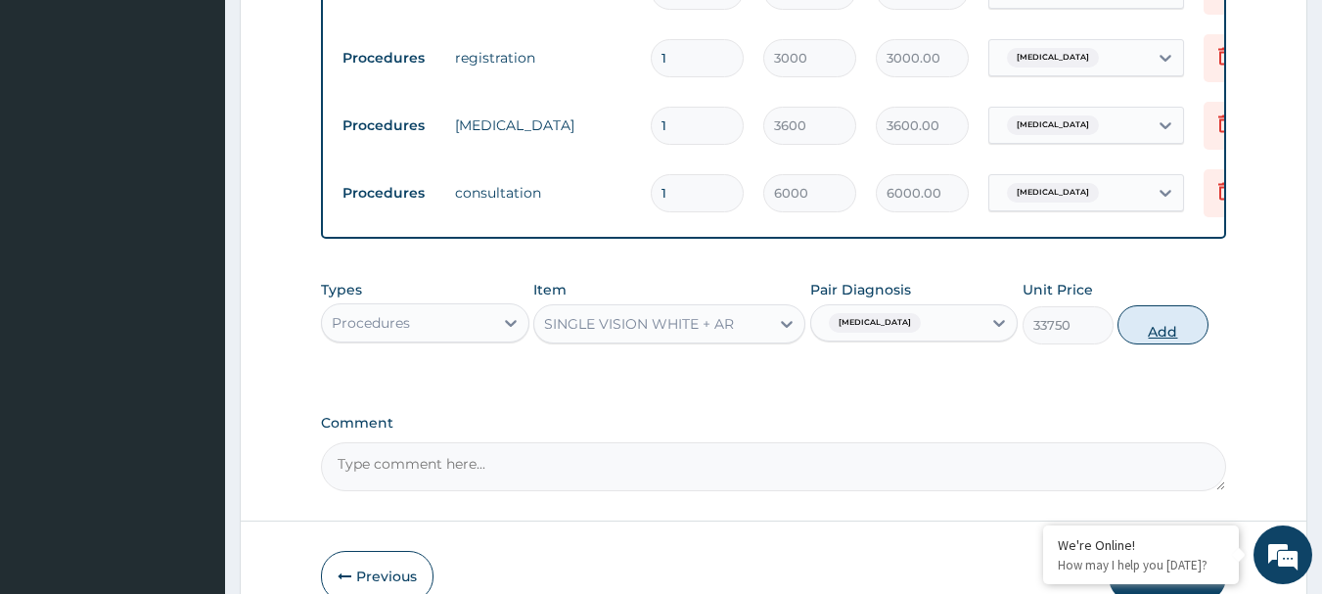
click at [1168, 343] on button "Add" at bounding box center [1162, 324] width 91 height 39
type input "0"
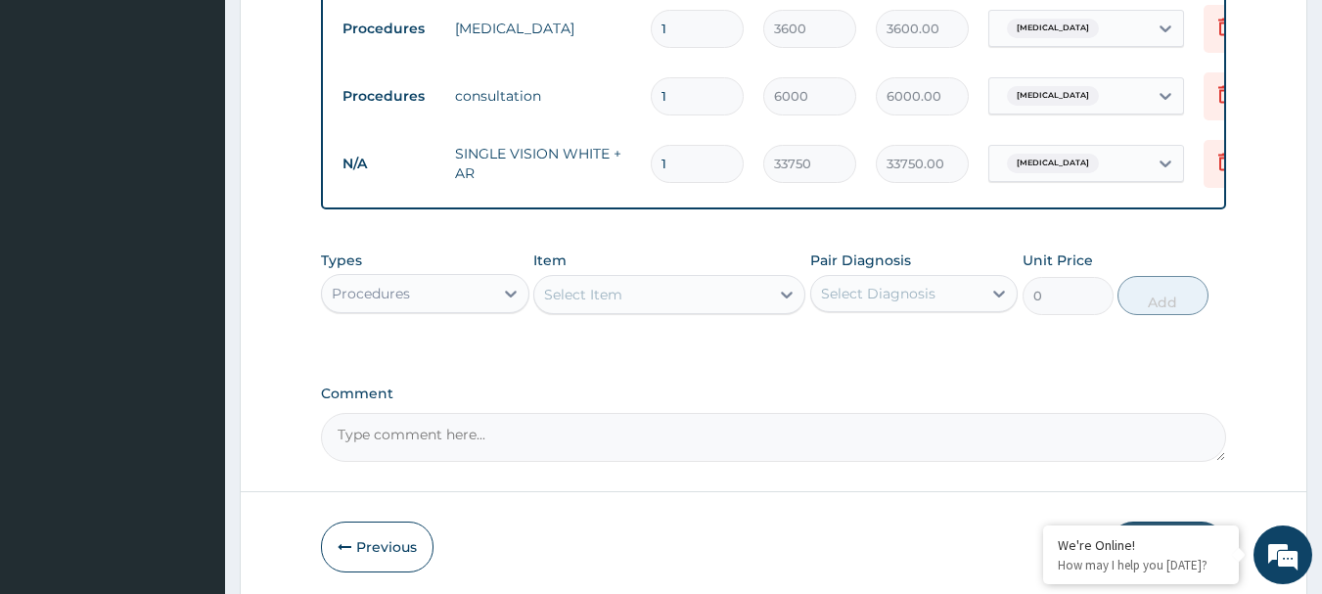
scroll to position [1211, 0]
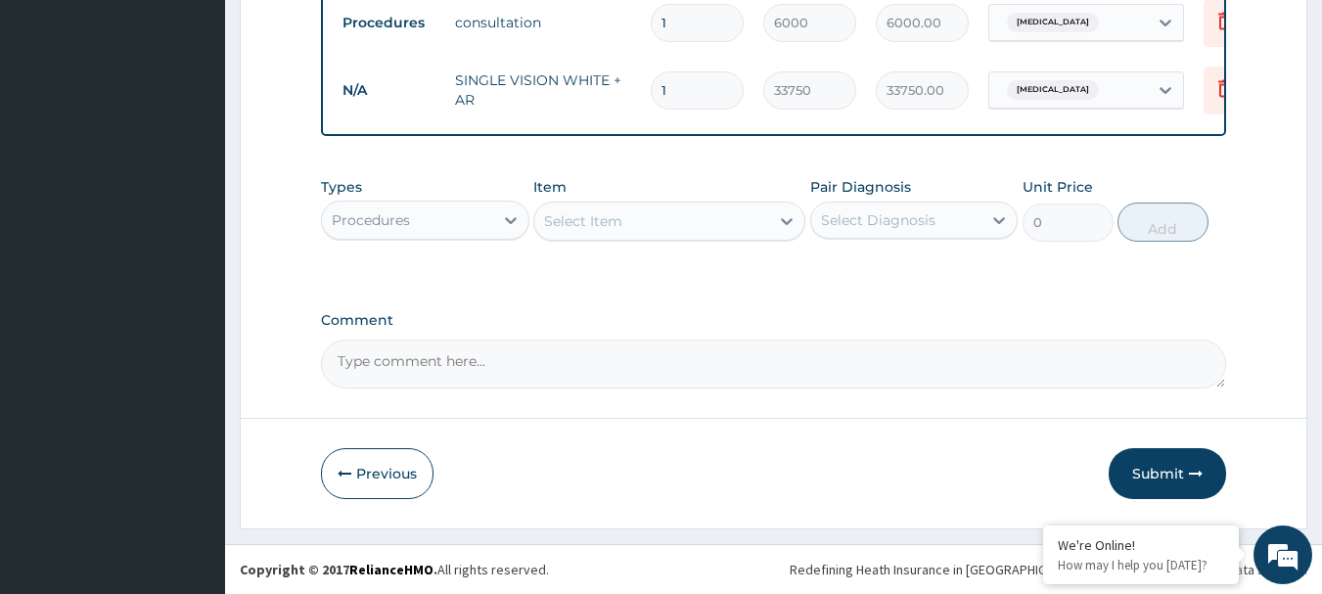
click at [1147, 466] on button "Submit" at bounding box center [1167, 473] width 117 height 51
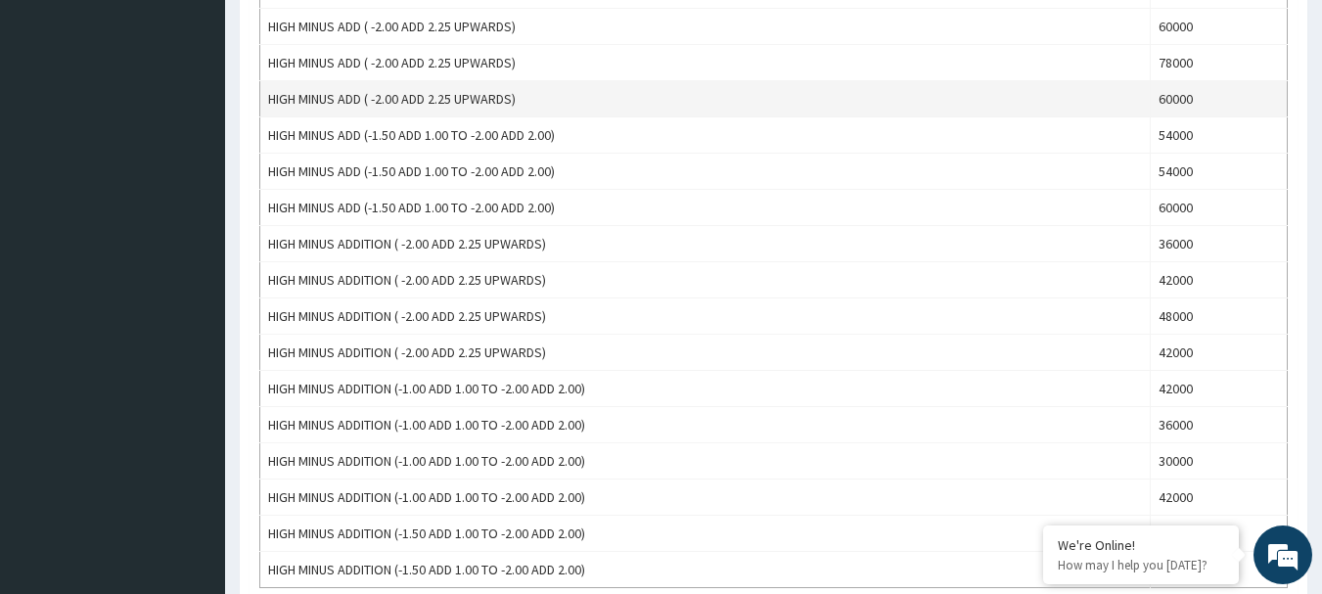
scroll to position [1663, 0]
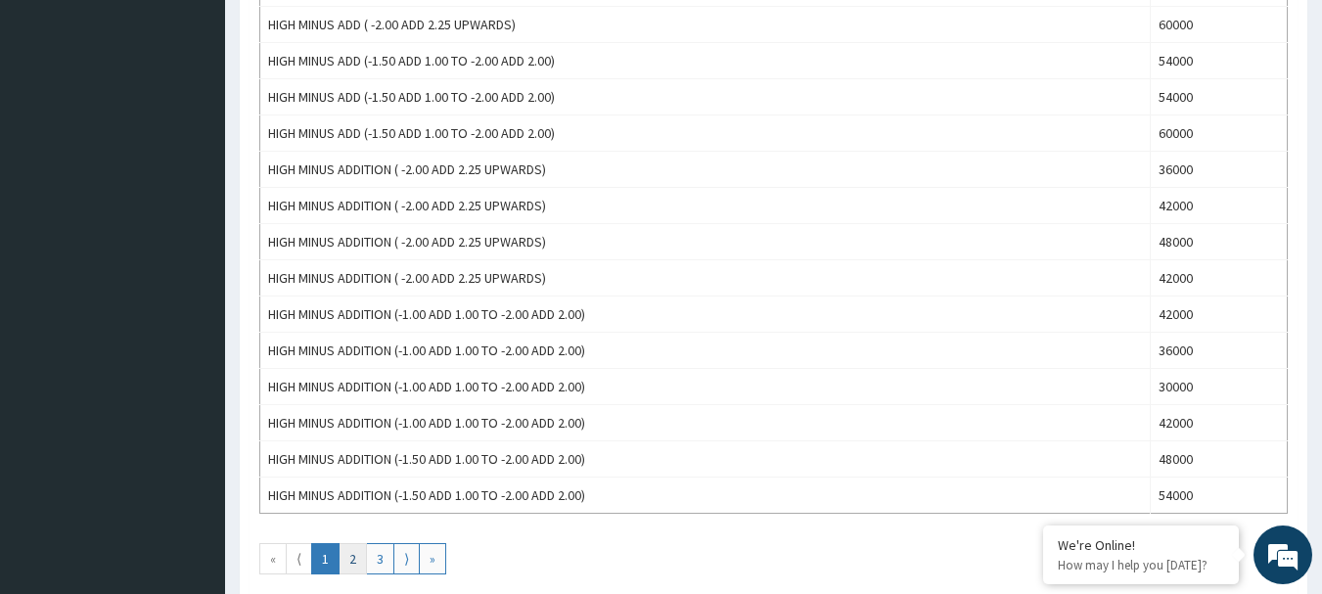
click at [348, 553] on link "2" at bounding box center [353, 558] width 28 height 31
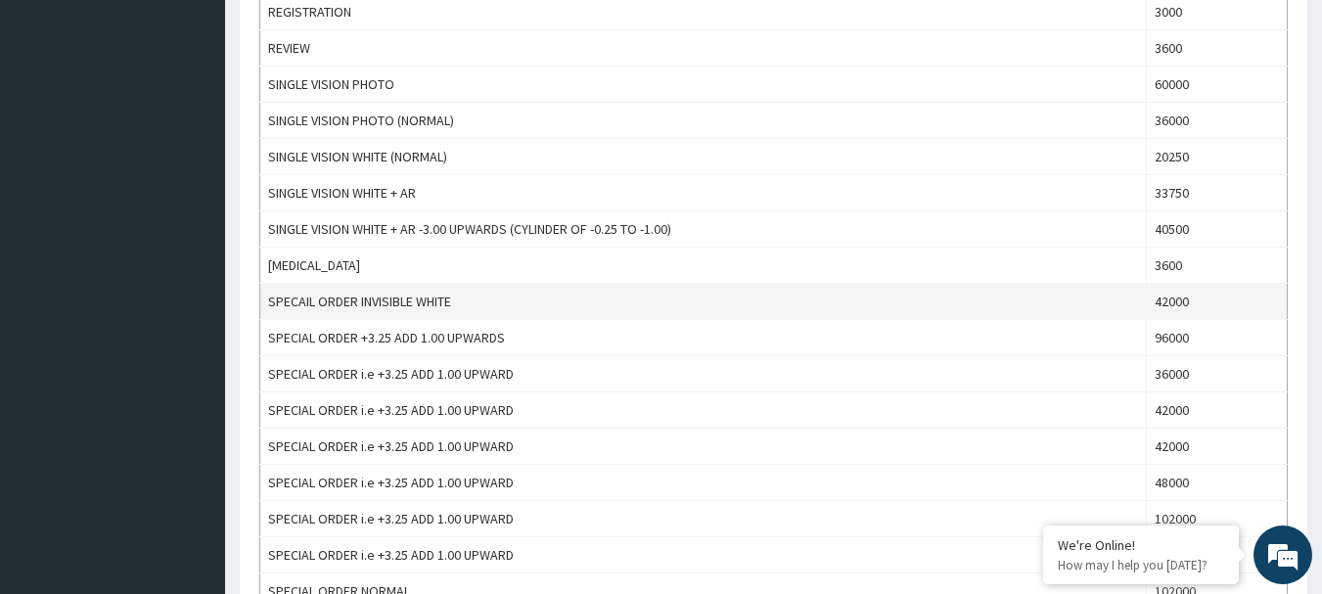
scroll to position [978, 0]
